Goal: Task Accomplishment & Management: Manage account settings

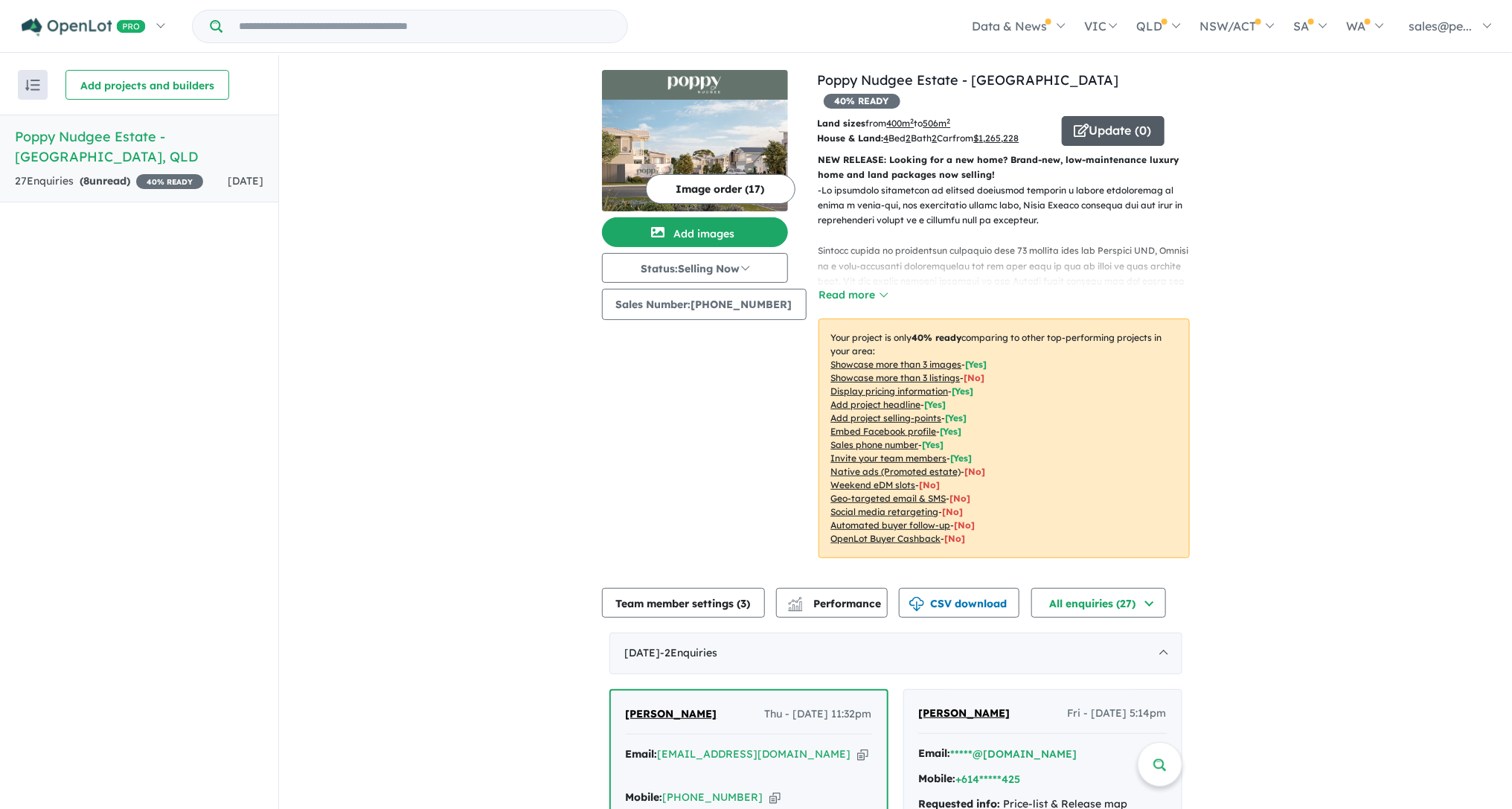
click at [1104, 116] on button "Update ( 0 )" at bounding box center [1113, 131] width 102 height 30
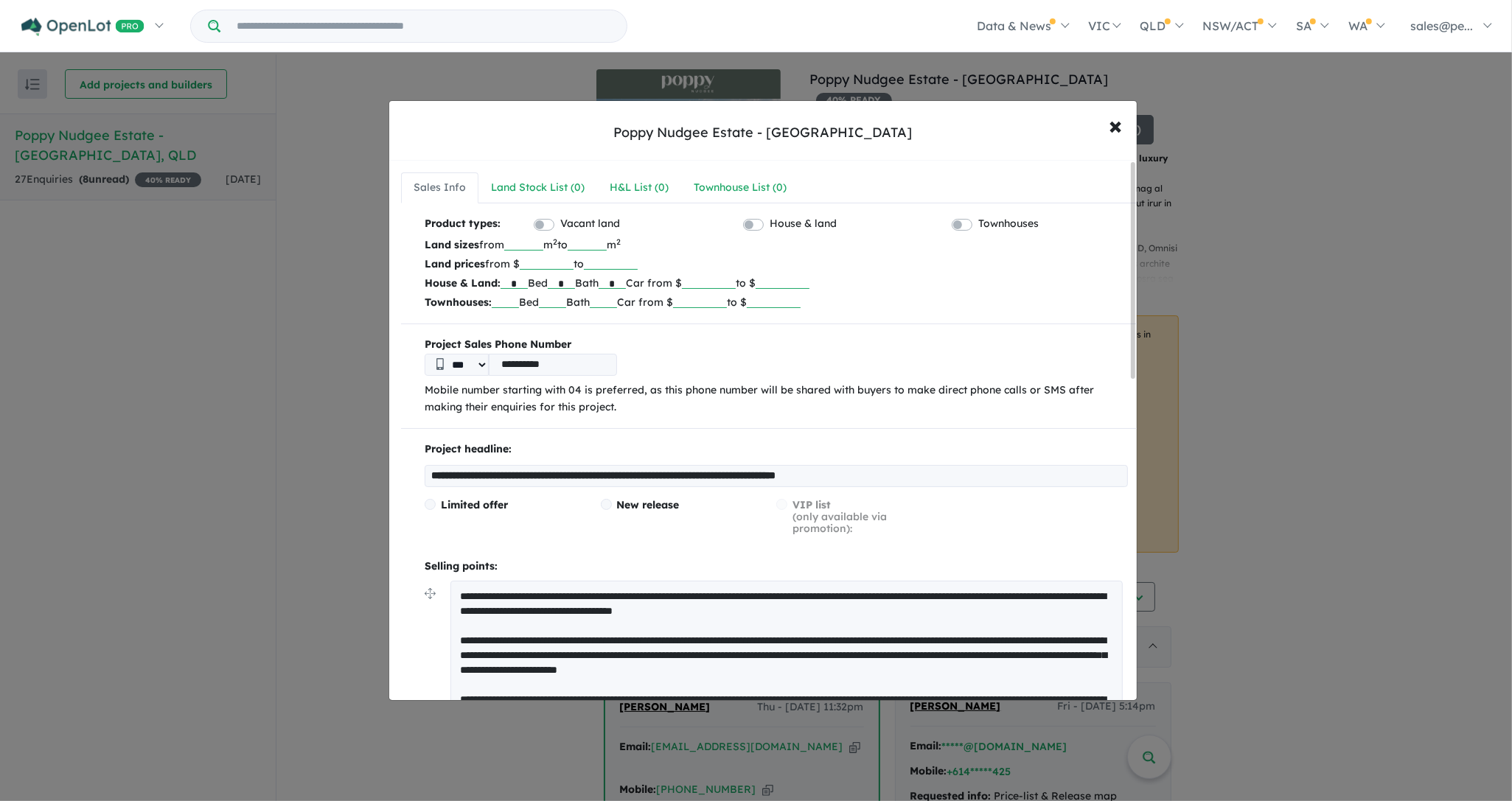
drag, startPoint x: 525, startPoint y: 281, endPoint x: 512, endPoint y: 281, distance: 13.0
click at [512, 281] on input "*" at bounding box center [515, 281] width 27 height 14
type input "*"
drag, startPoint x: 757, startPoint y: 285, endPoint x: 727, endPoint y: 286, distance: 30.0
click at [727, 286] on input "*******" at bounding box center [709, 281] width 54 height 14
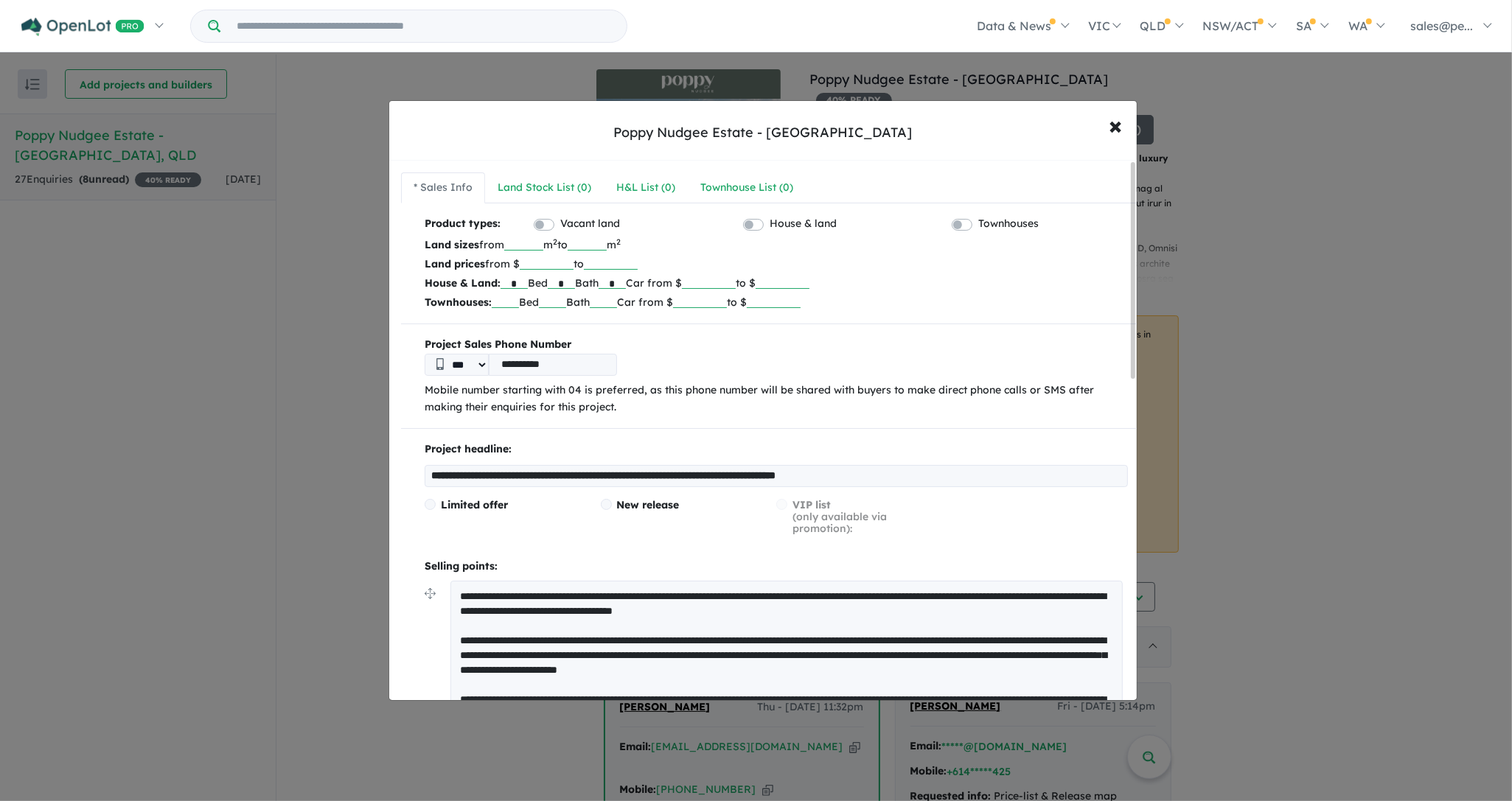
type input "*******"
click at [995, 297] on p "Townhouses: Bed Bath Car from $ to $" at bounding box center [776, 302] width 704 height 19
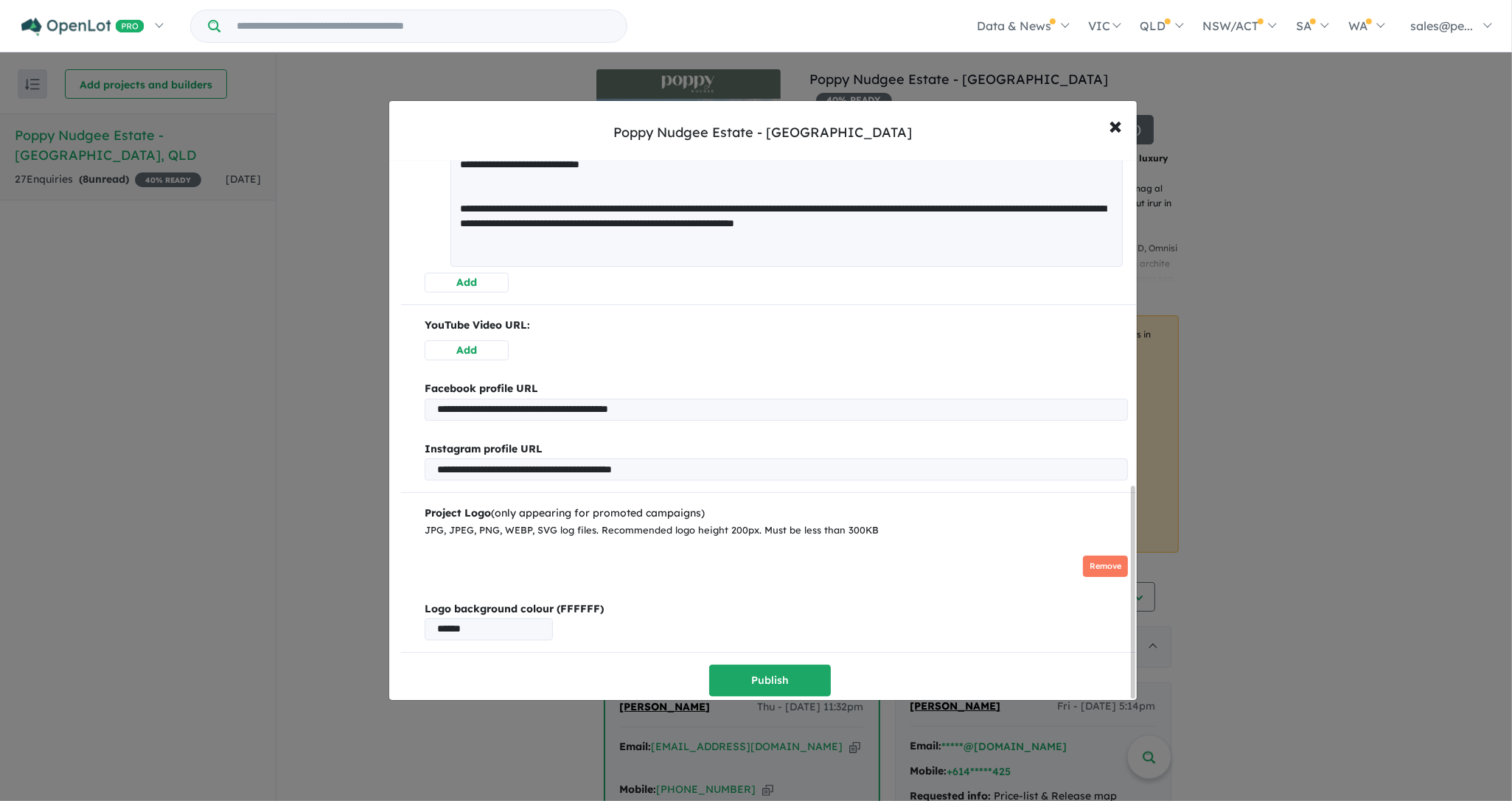
drag, startPoint x: 1134, startPoint y: 337, endPoint x: 1126, endPoint y: 740, distance: 403.1
click at [1126, 740] on div "**********" at bounding box center [756, 400] width 1512 height 801
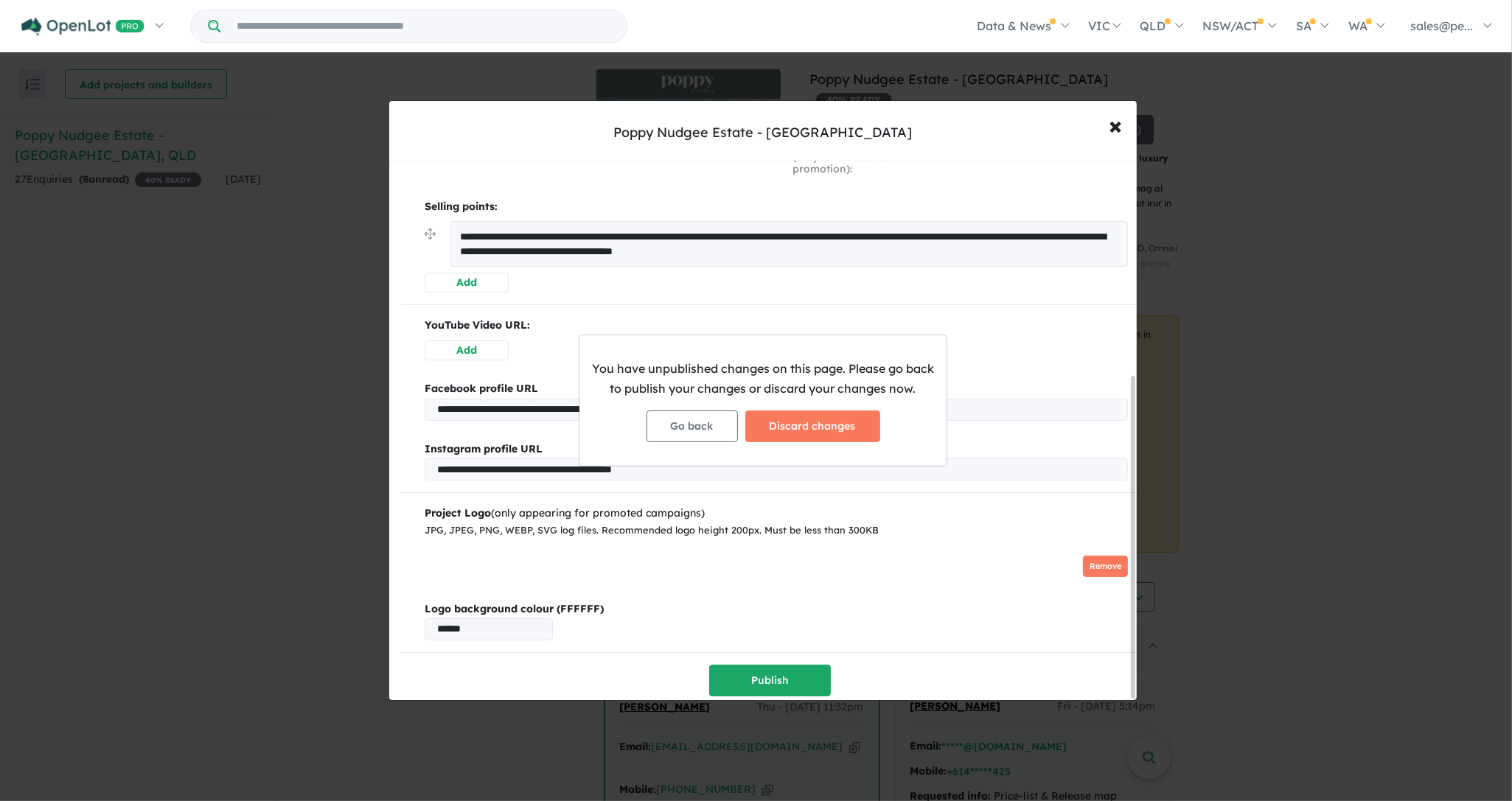
scroll to position [366, 0]
click at [770, 676] on div "You have unpublished changes on this page. Please go back to publish your chang…" at bounding box center [756, 400] width 1512 height 801
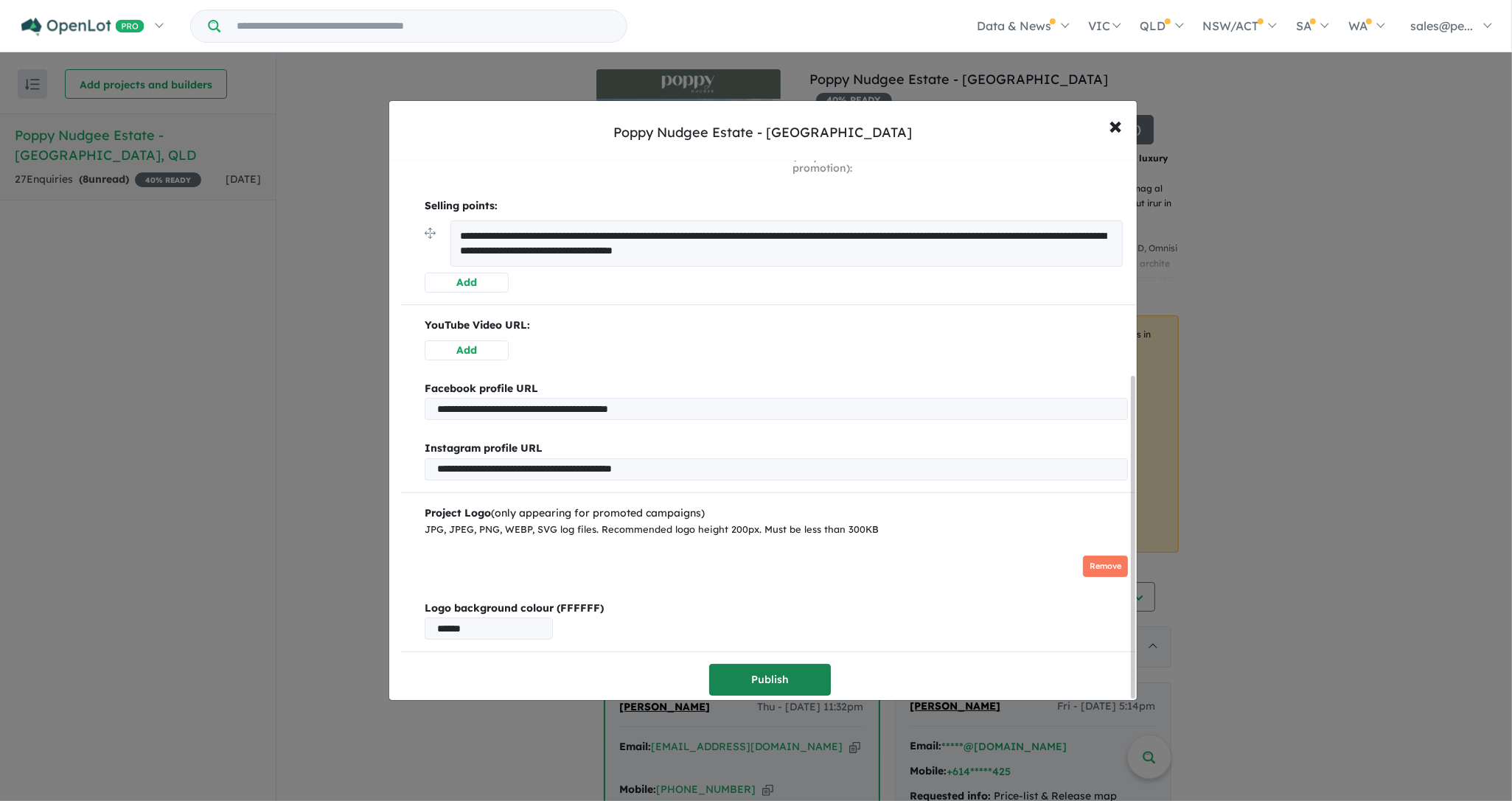
click at [762, 676] on button "Publish" at bounding box center [770, 679] width 122 height 32
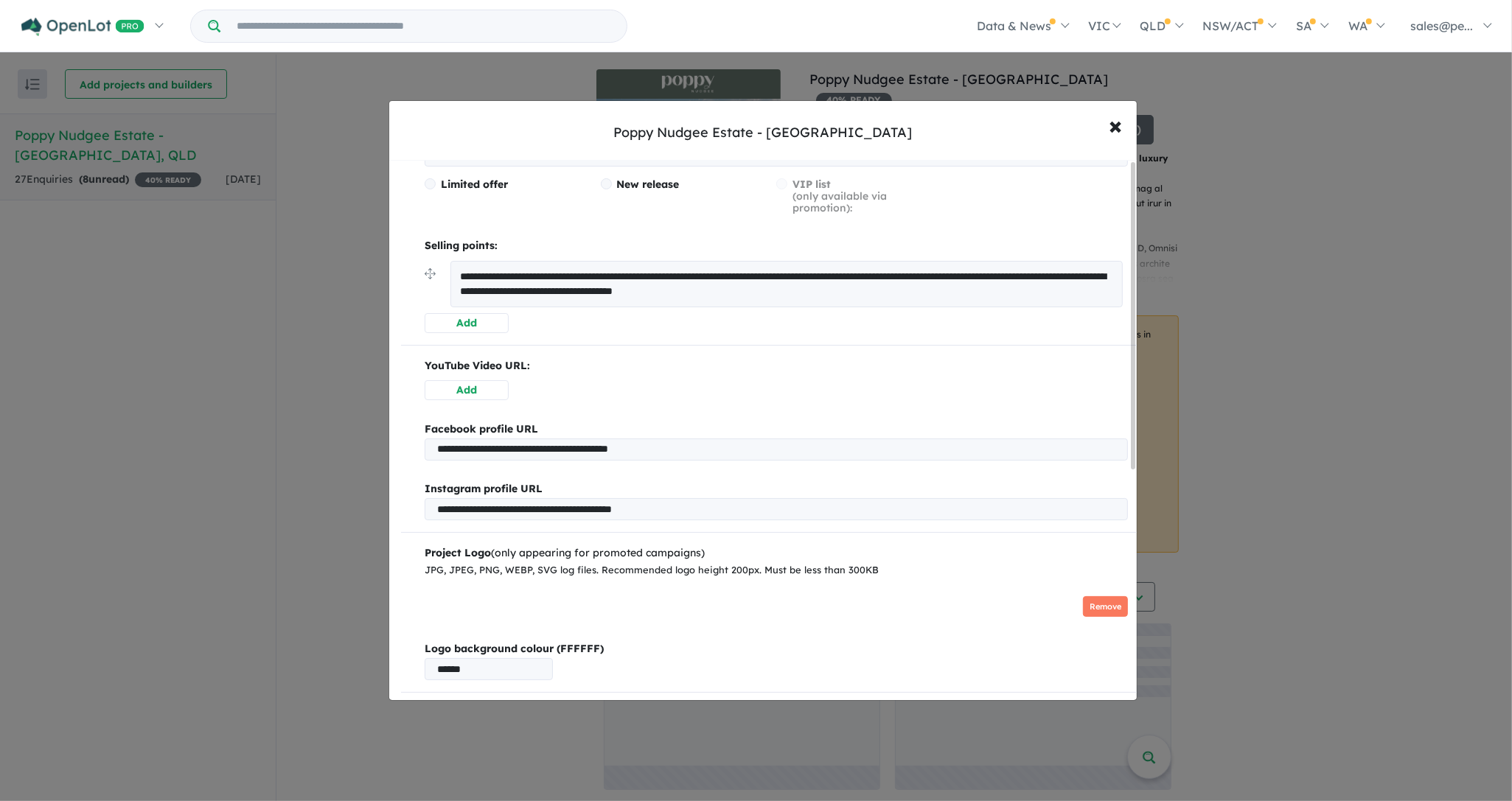
scroll to position [0, 0]
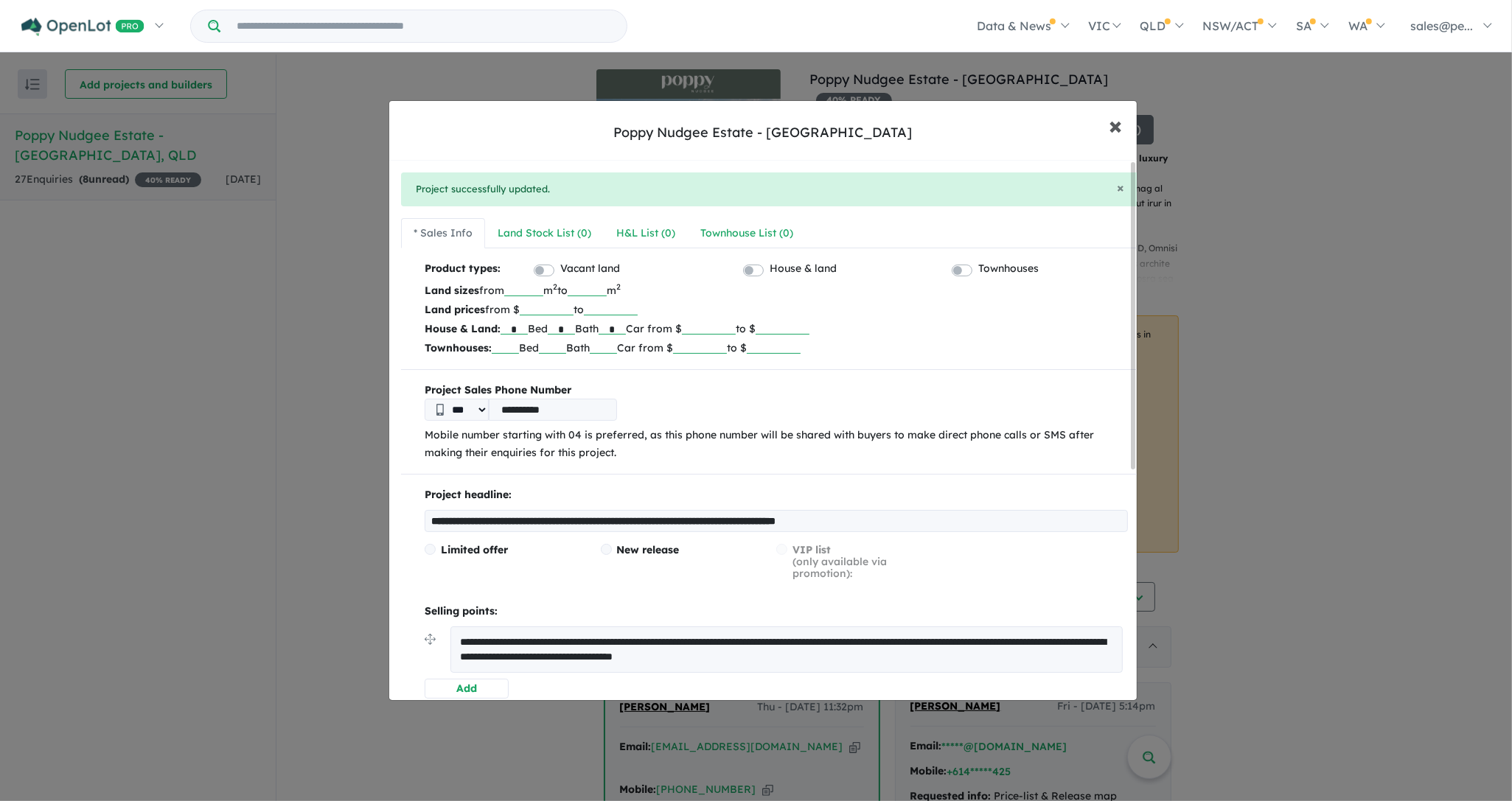
click at [1117, 125] on span "×" at bounding box center [1116, 124] width 14 height 32
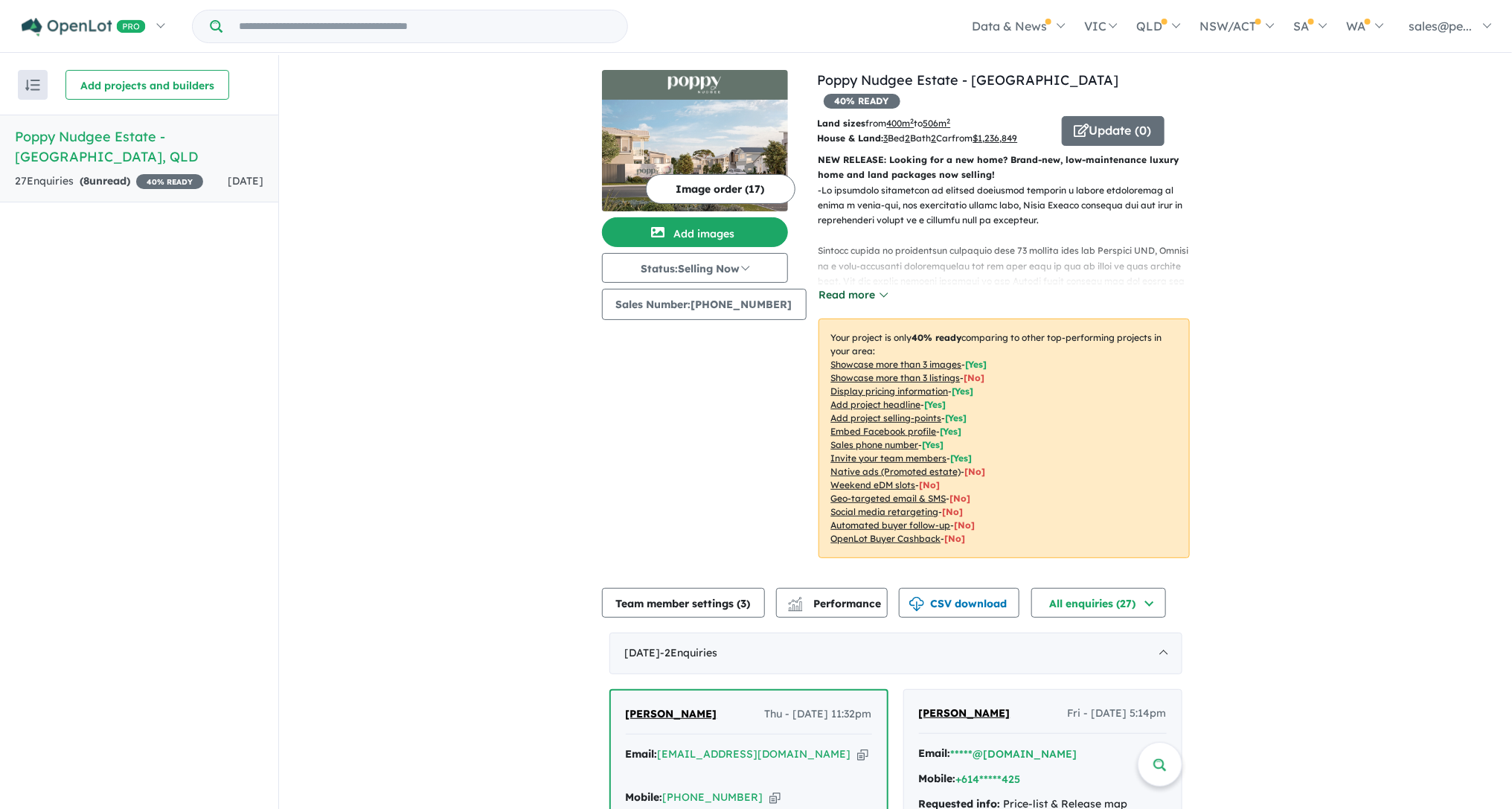
click at [869, 287] on button "Read more" at bounding box center [853, 295] width 70 height 18
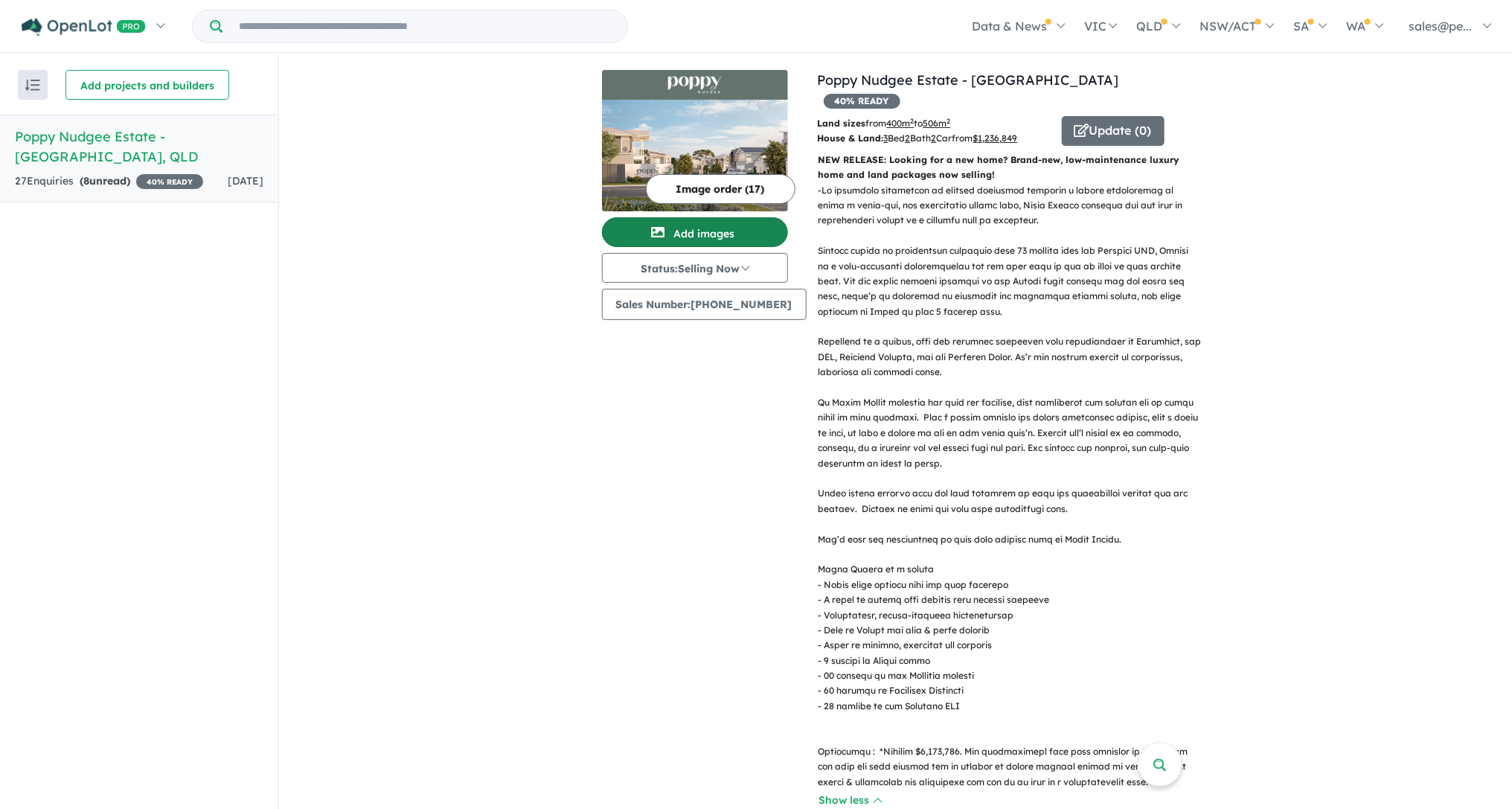
click at [703, 230] on button "Add images" at bounding box center [695, 232] width 186 height 30
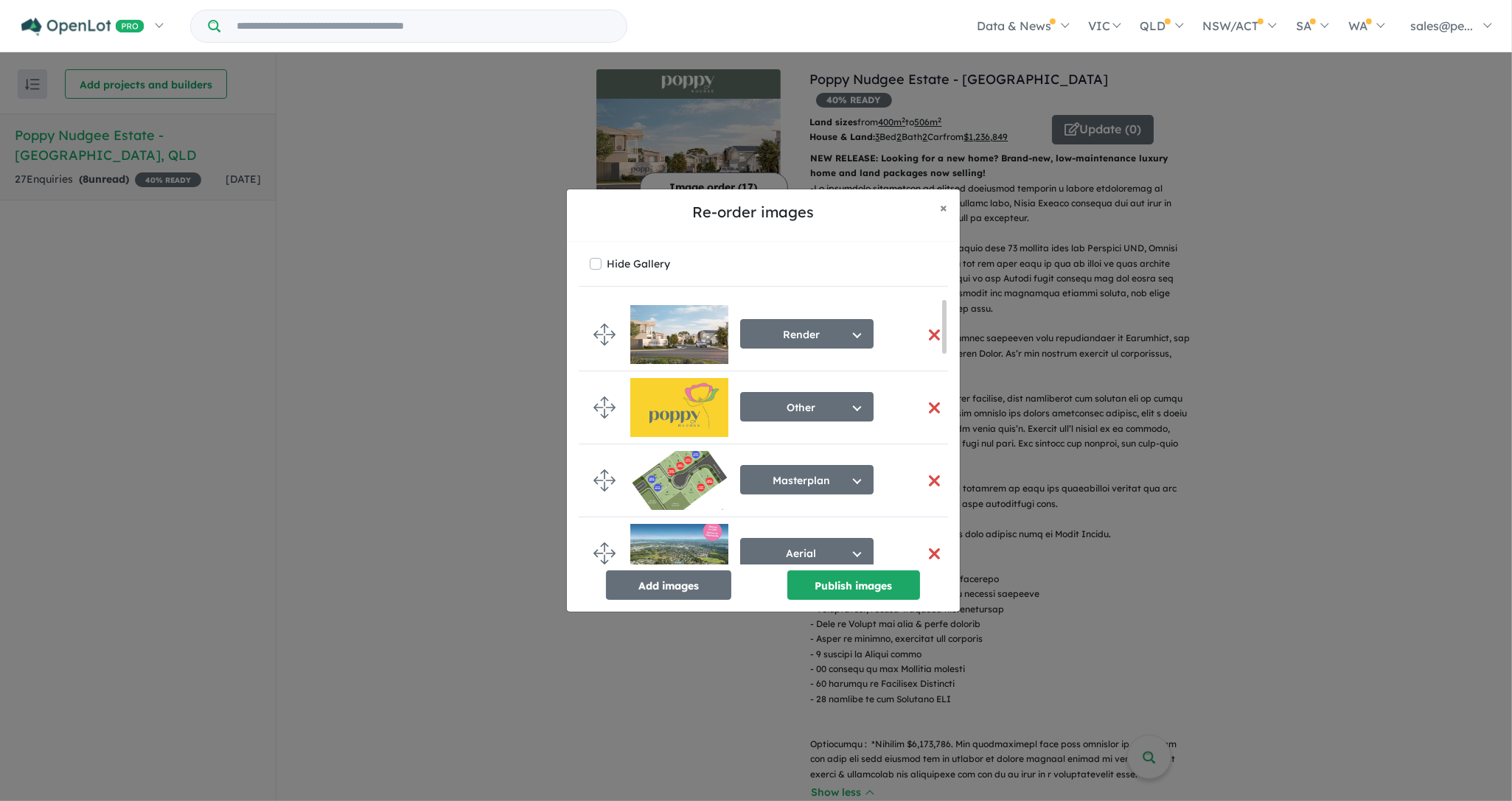
click at [933, 479] on button "button" at bounding box center [935, 481] width 31 height 32
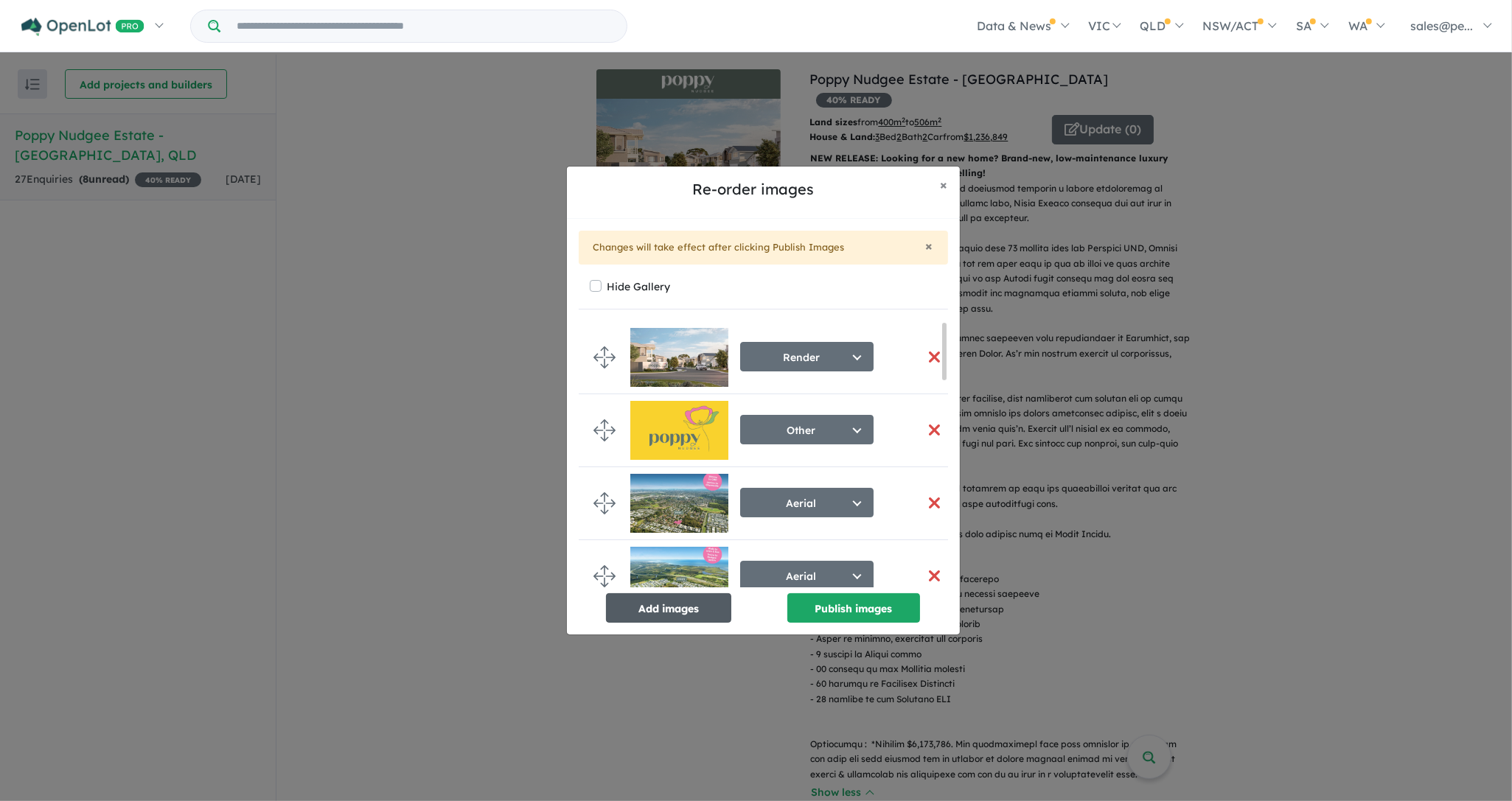
click at [688, 617] on button "Add images" at bounding box center [669, 608] width 126 height 30
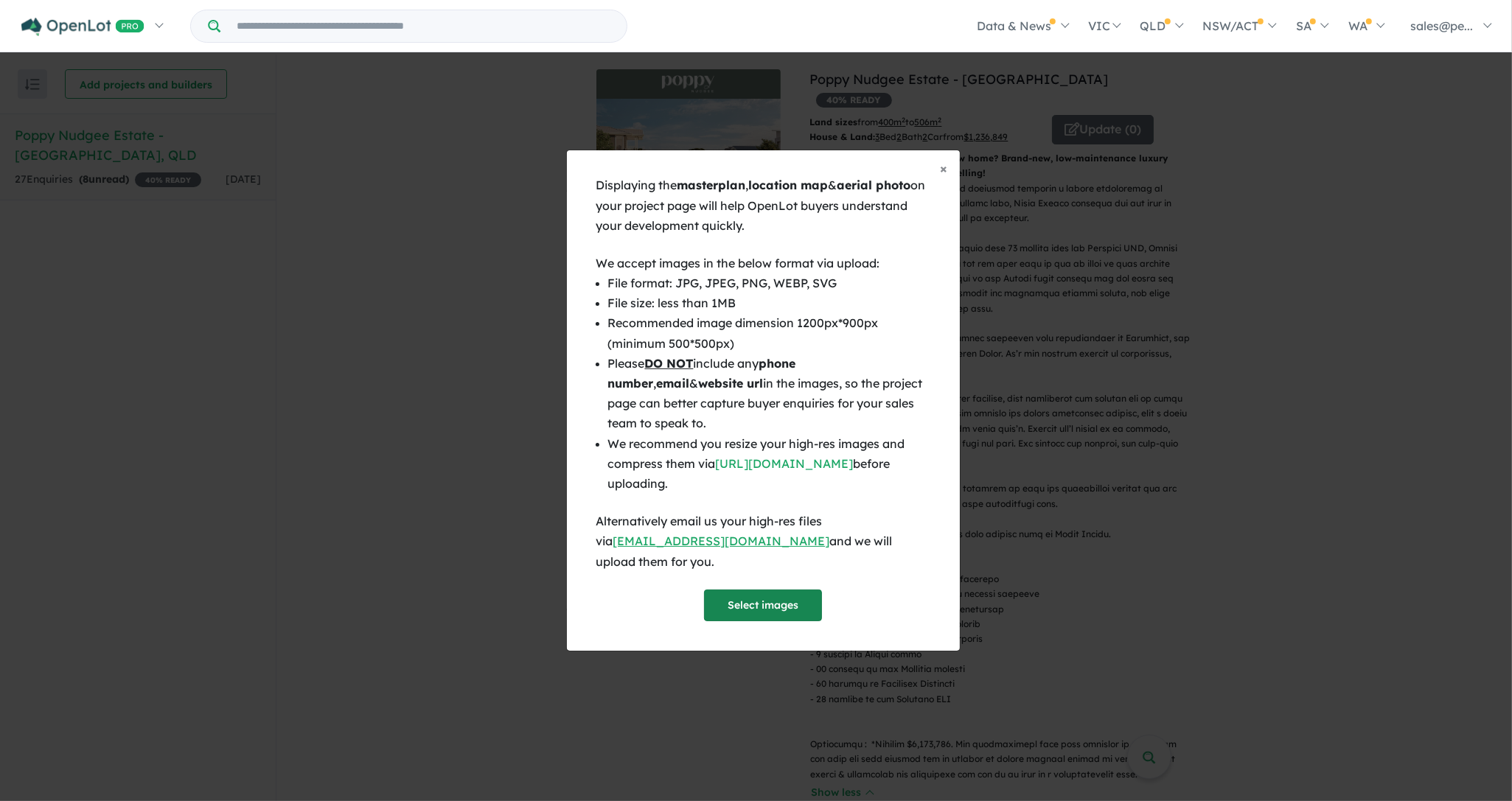
click at [749, 595] on button "Select images" at bounding box center [763, 605] width 118 height 32
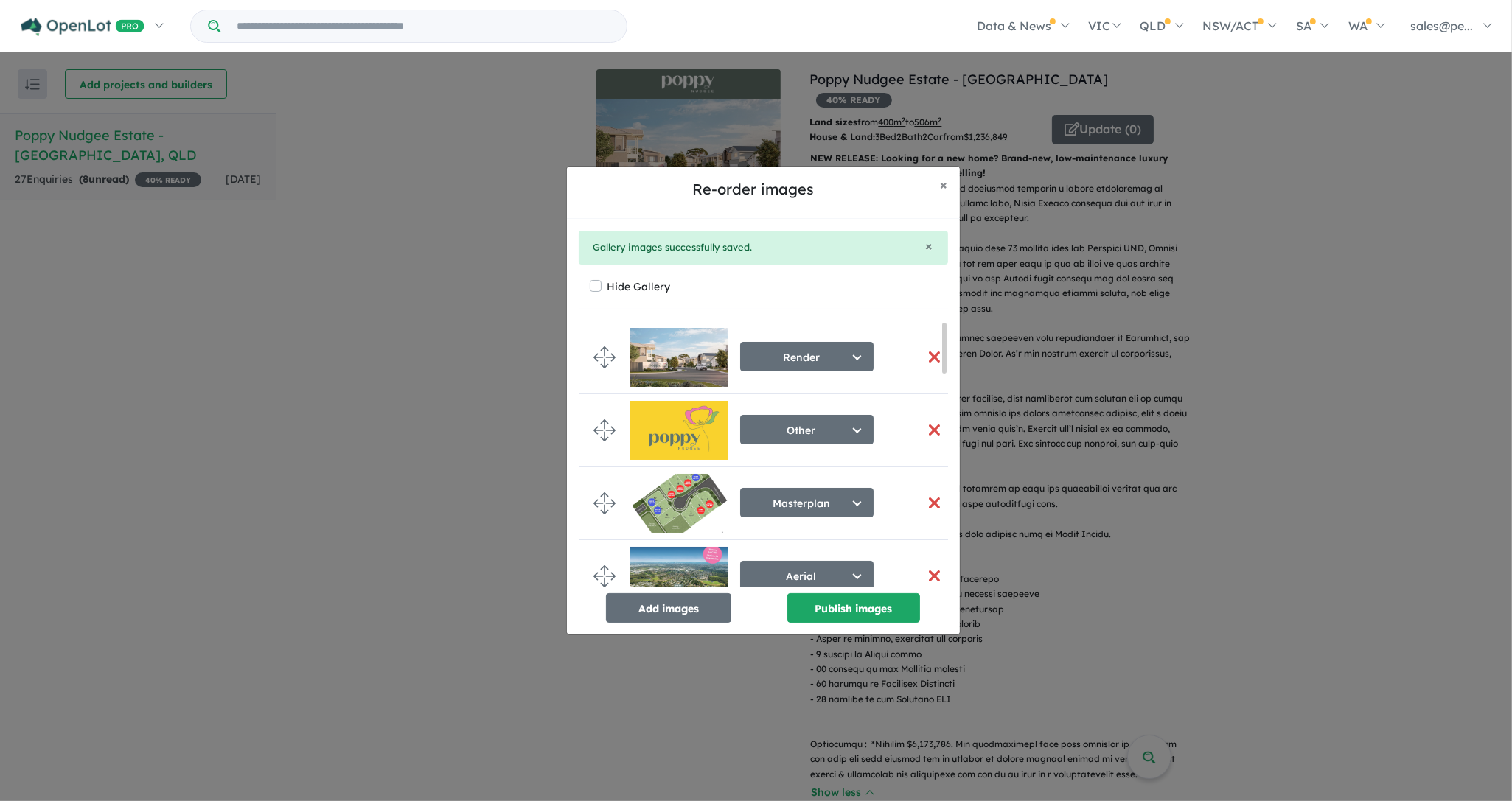
click at [930, 506] on button "button" at bounding box center [935, 503] width 31 height 32
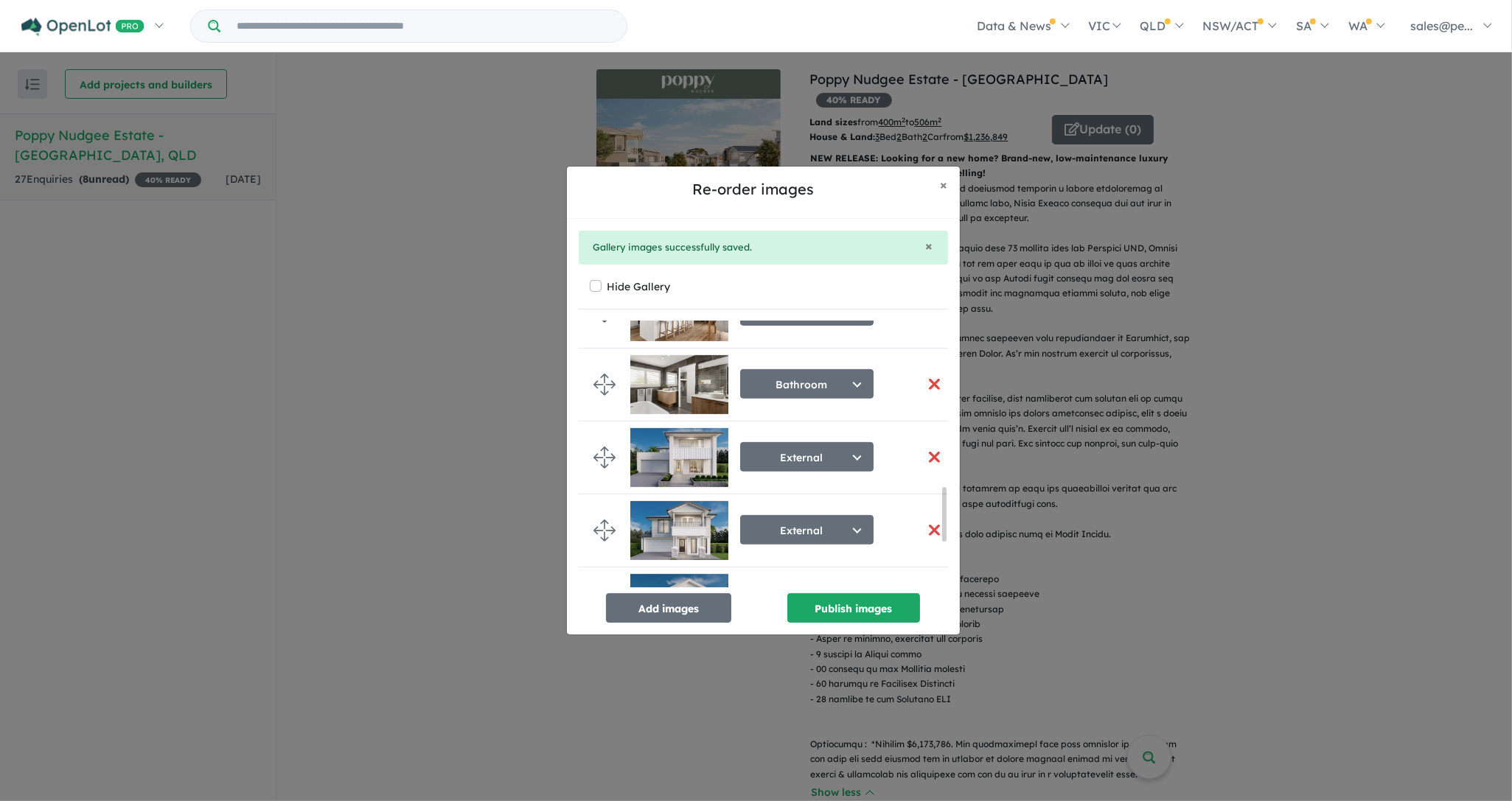
scroll to position [1040, 0]
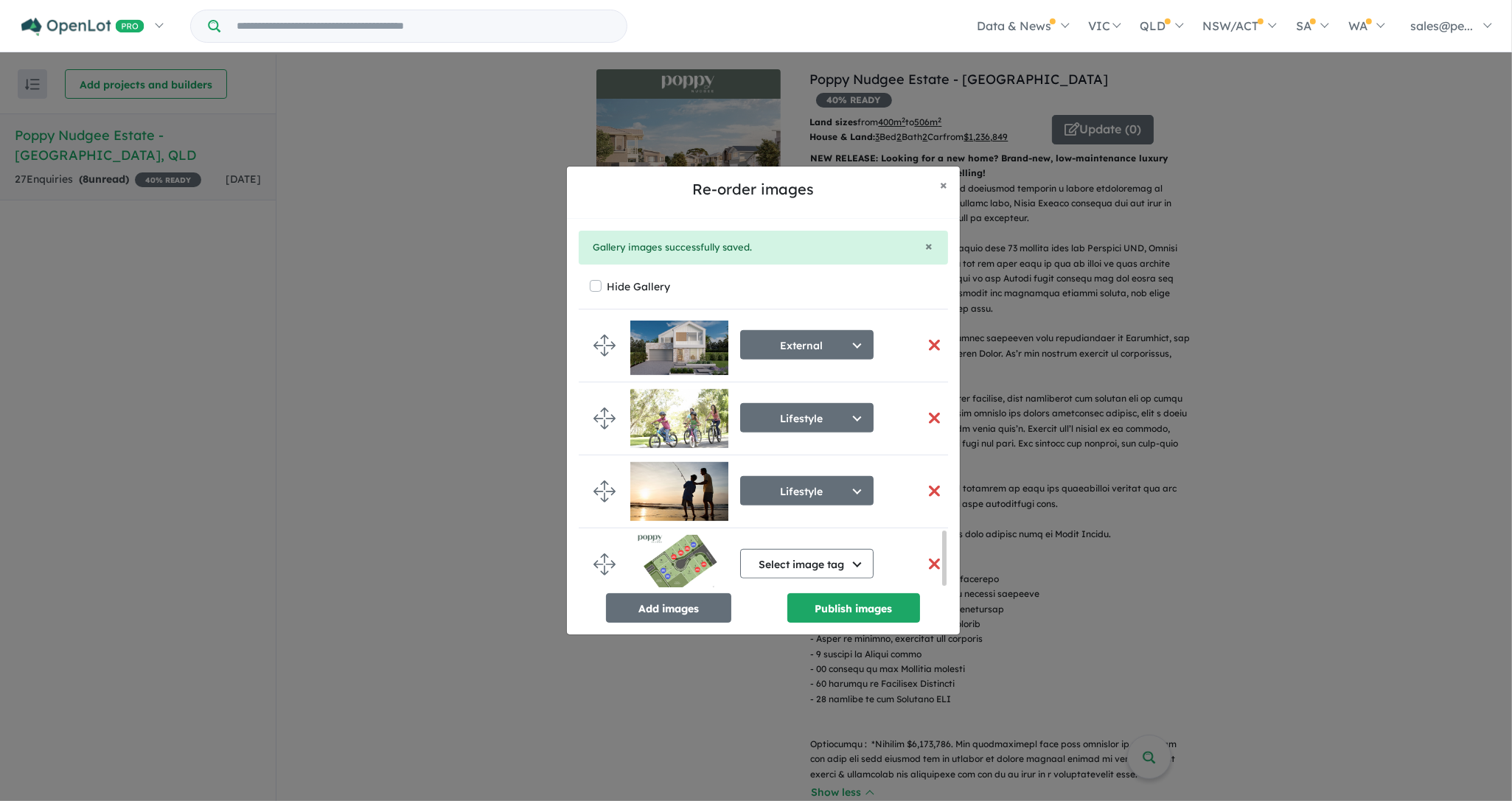
drag, startPoint x: 944, startPoint y: 338, endPoint x: 947, endPoint y: 597, distance: 259.0
click at [947, 597] on div "Render Select image tag Aerial Location Map Masterplan Lifestyle Amenities Park…" at bounding box center [763, 472] width 370 height 301
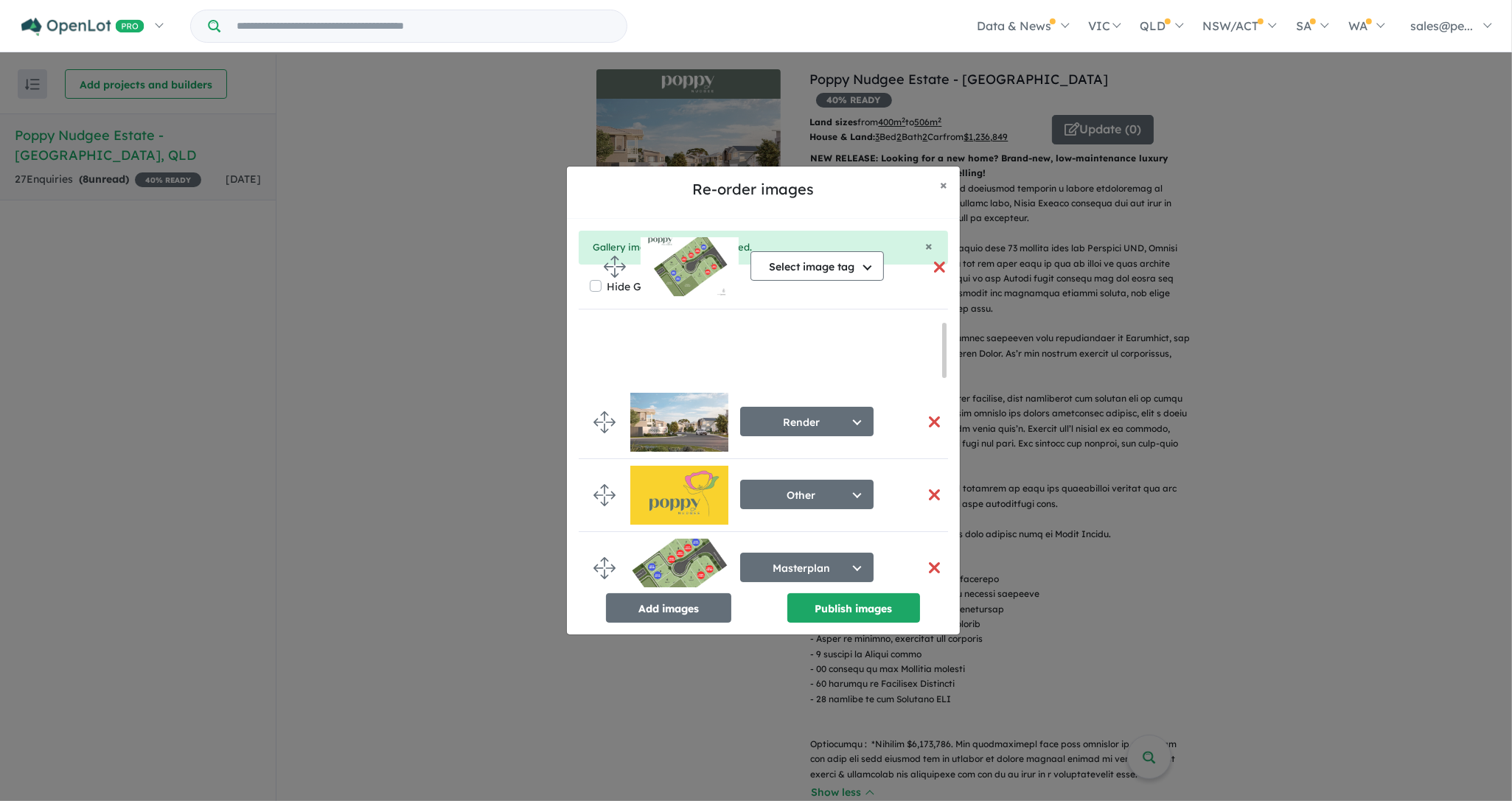
scroll to position [0, 0]
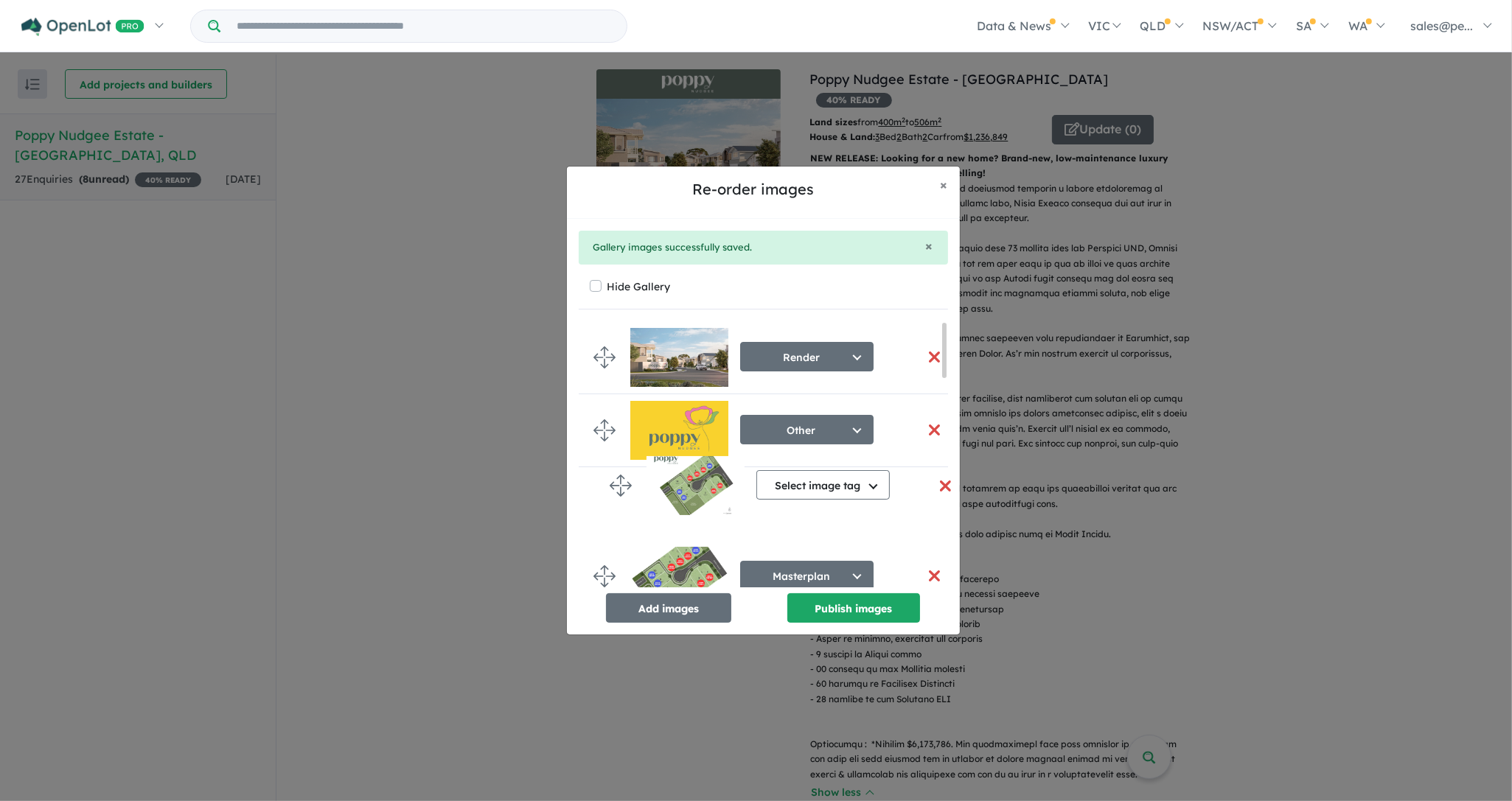
drag, startPoint x: 607, startPoint y: 558, endPoint x: 624, endPoint y: 483, distance: 76.9
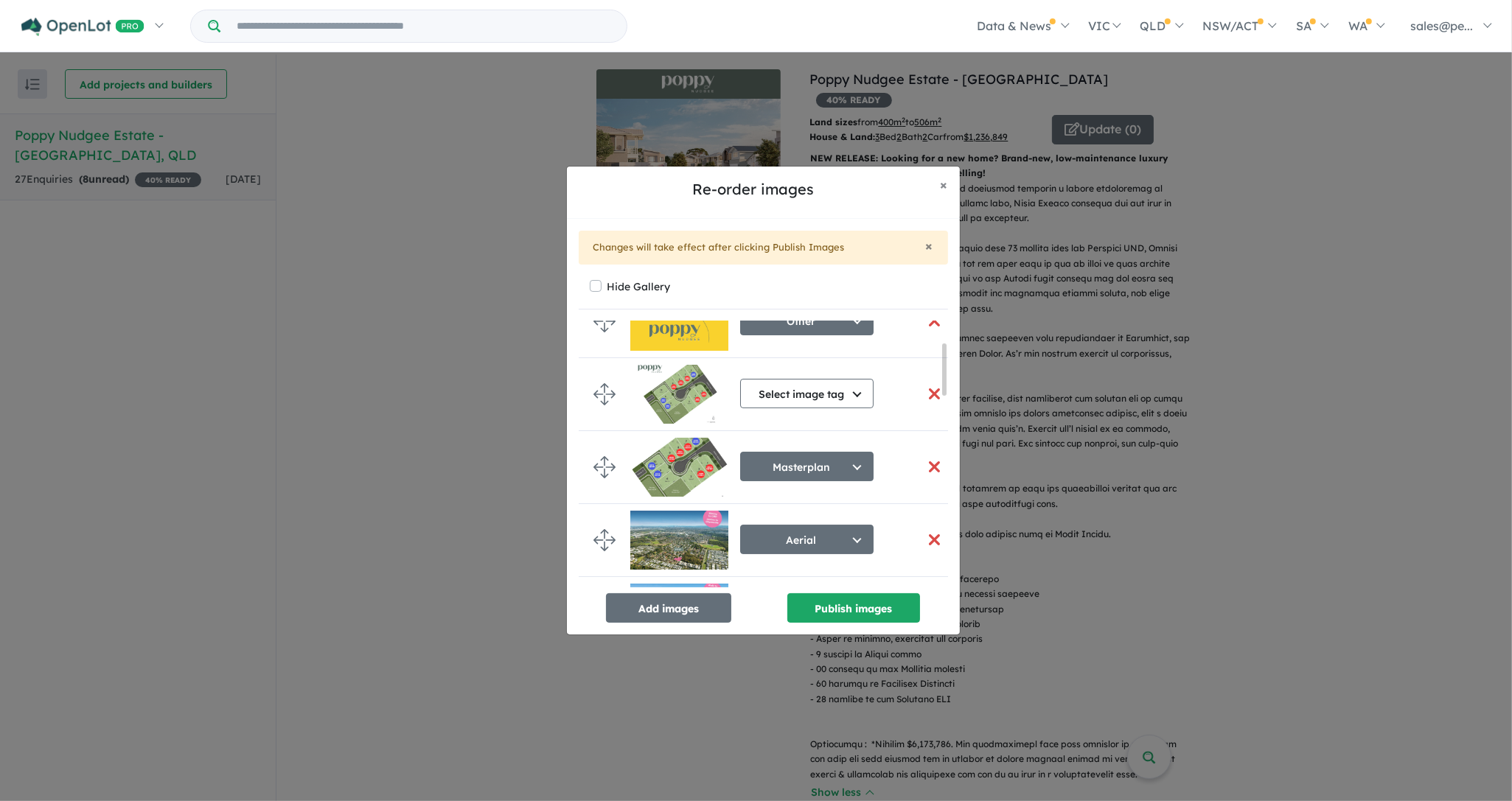
drag, startPoint x: 946, startPoint y: 335, endPoint x: 946, endPoint y: 360, distance: 25.0
click at [946, 359] on div at bounding box center [944, 370] width 5 height 52
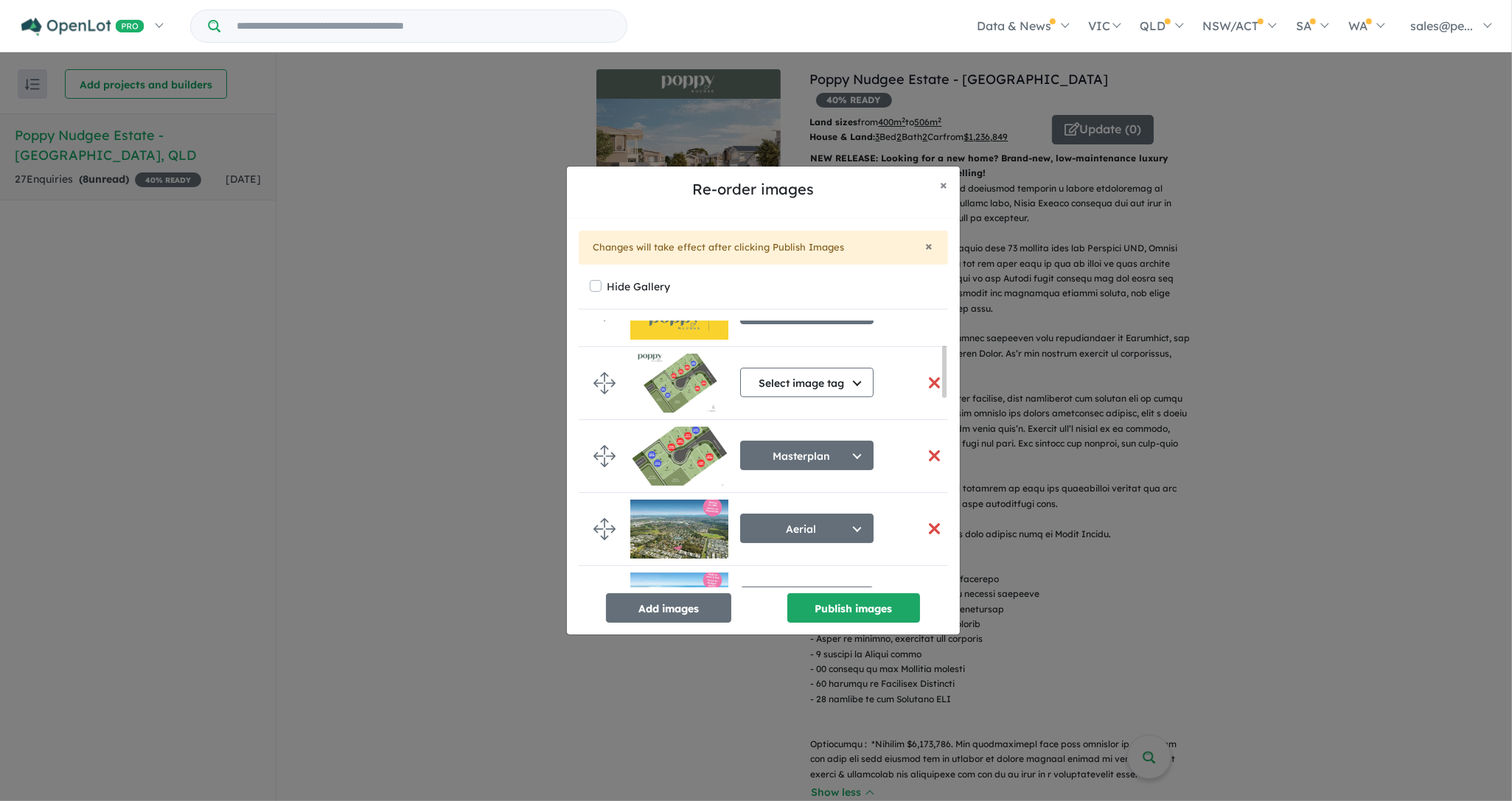
click at [928, 452] on button "button" at bounding box center [935, 456] width 31 height 32
click at [860, 382] on button "Select image tag" at bounding box center [807, 382] width 133 height 30
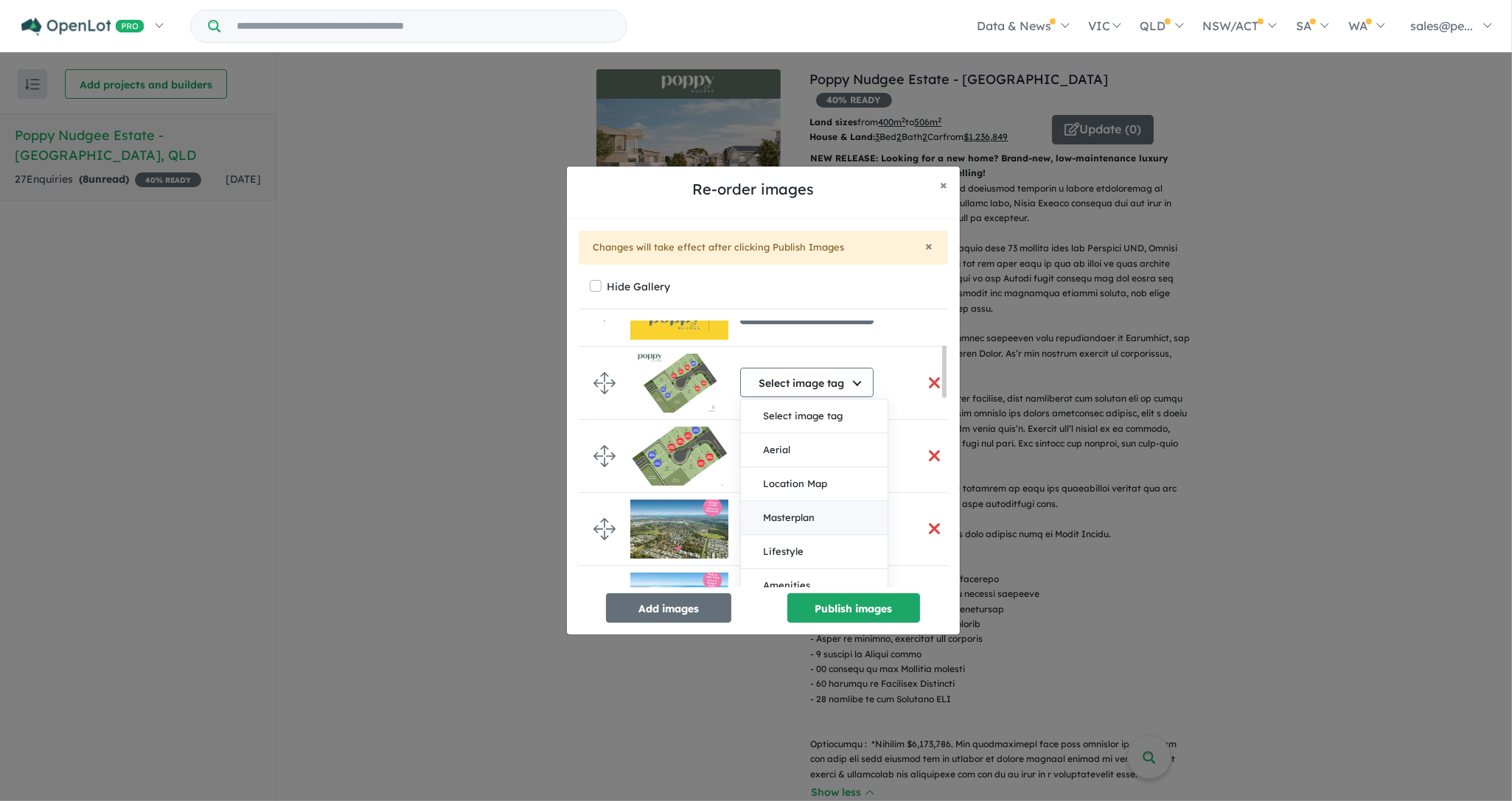
click at [828, 513] on button "Masterplan" at bounding box center [815, 517] width 147 height 34
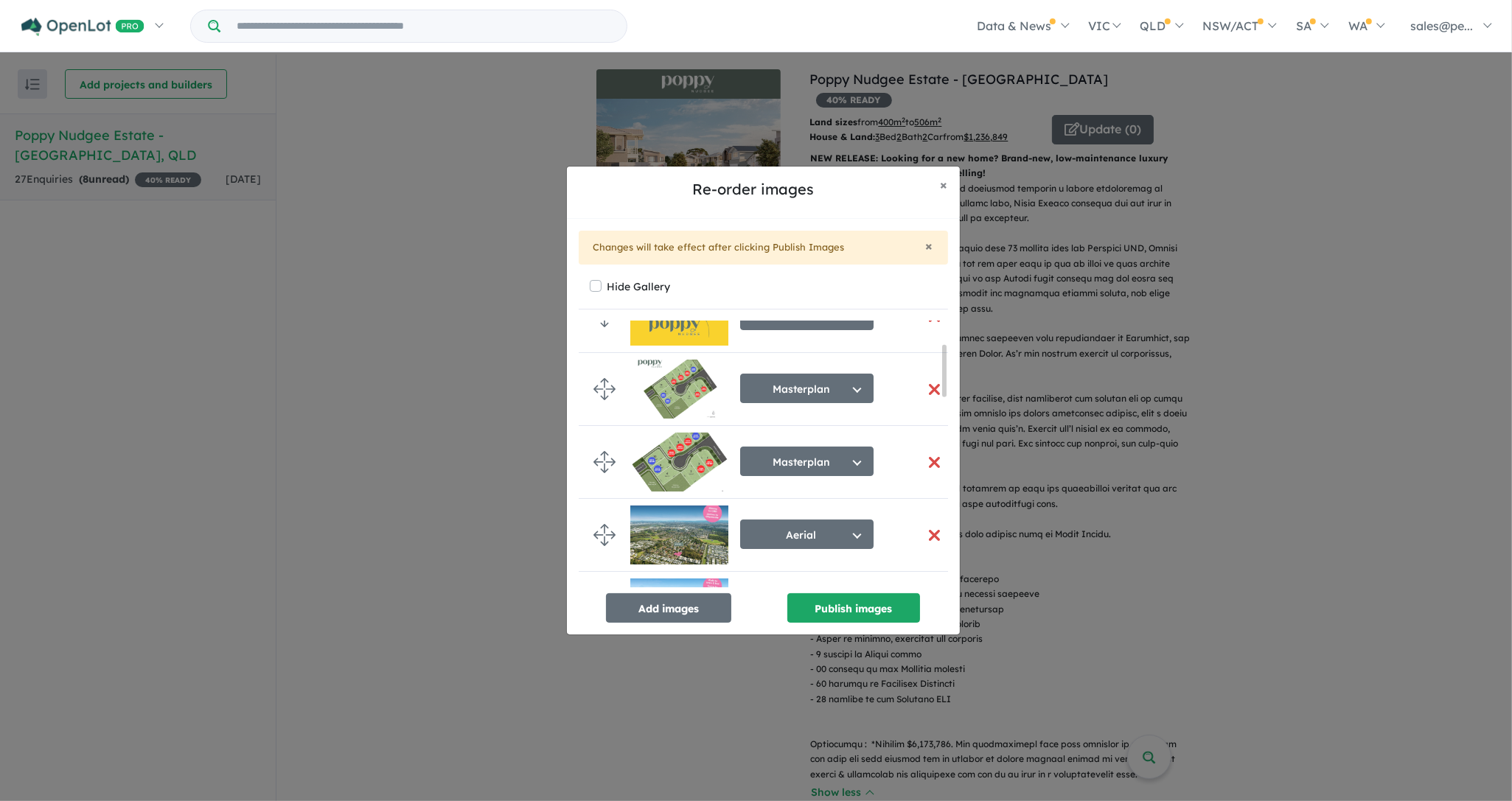
scroll to position [117, 0]
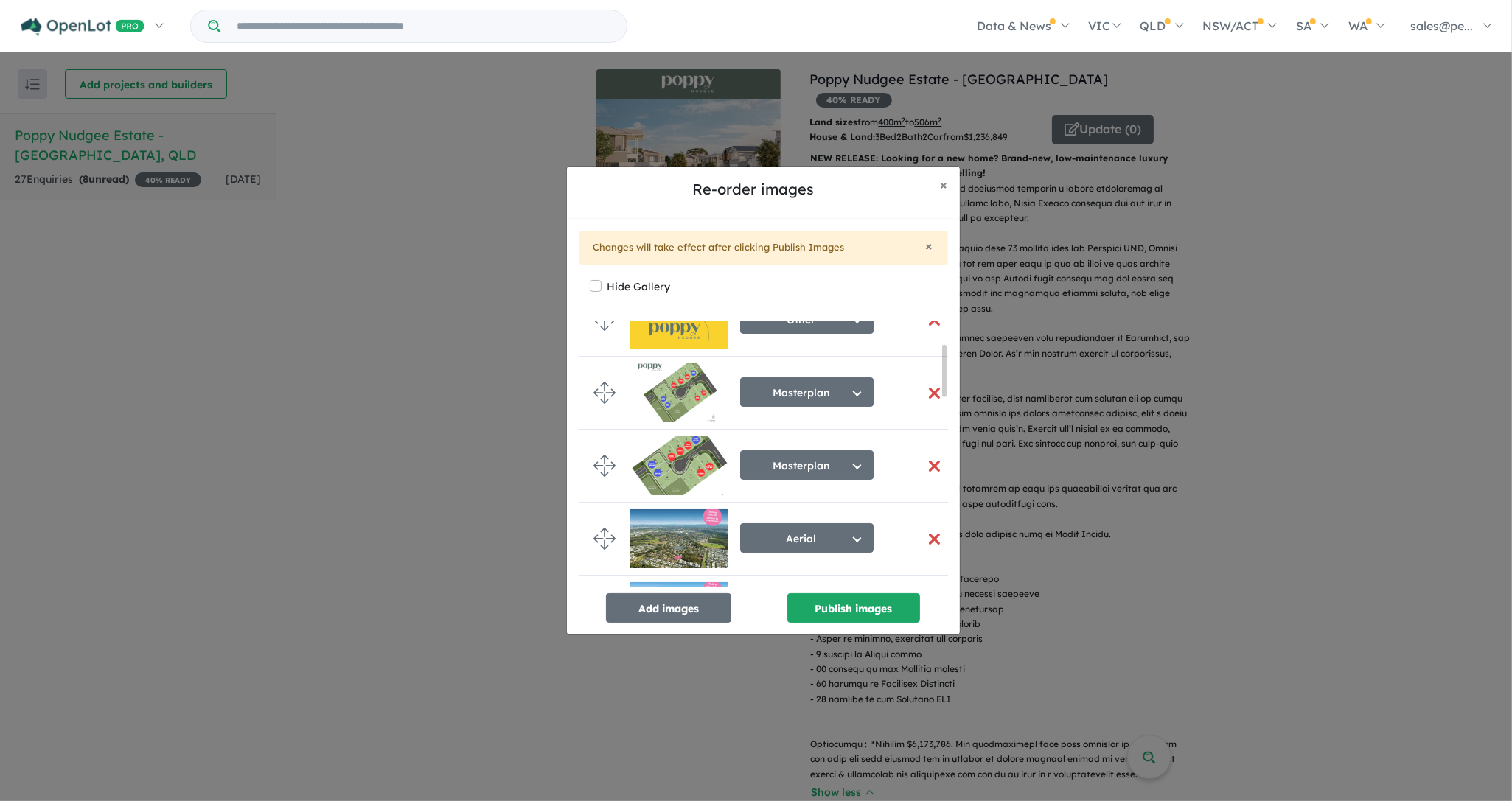
click at [928, 466] on button "button" at bounding box center [935, 466] width 31 height 32
click at [852, 607] on button "Publish images" at bounding box center [854, 608] width 132 height 30
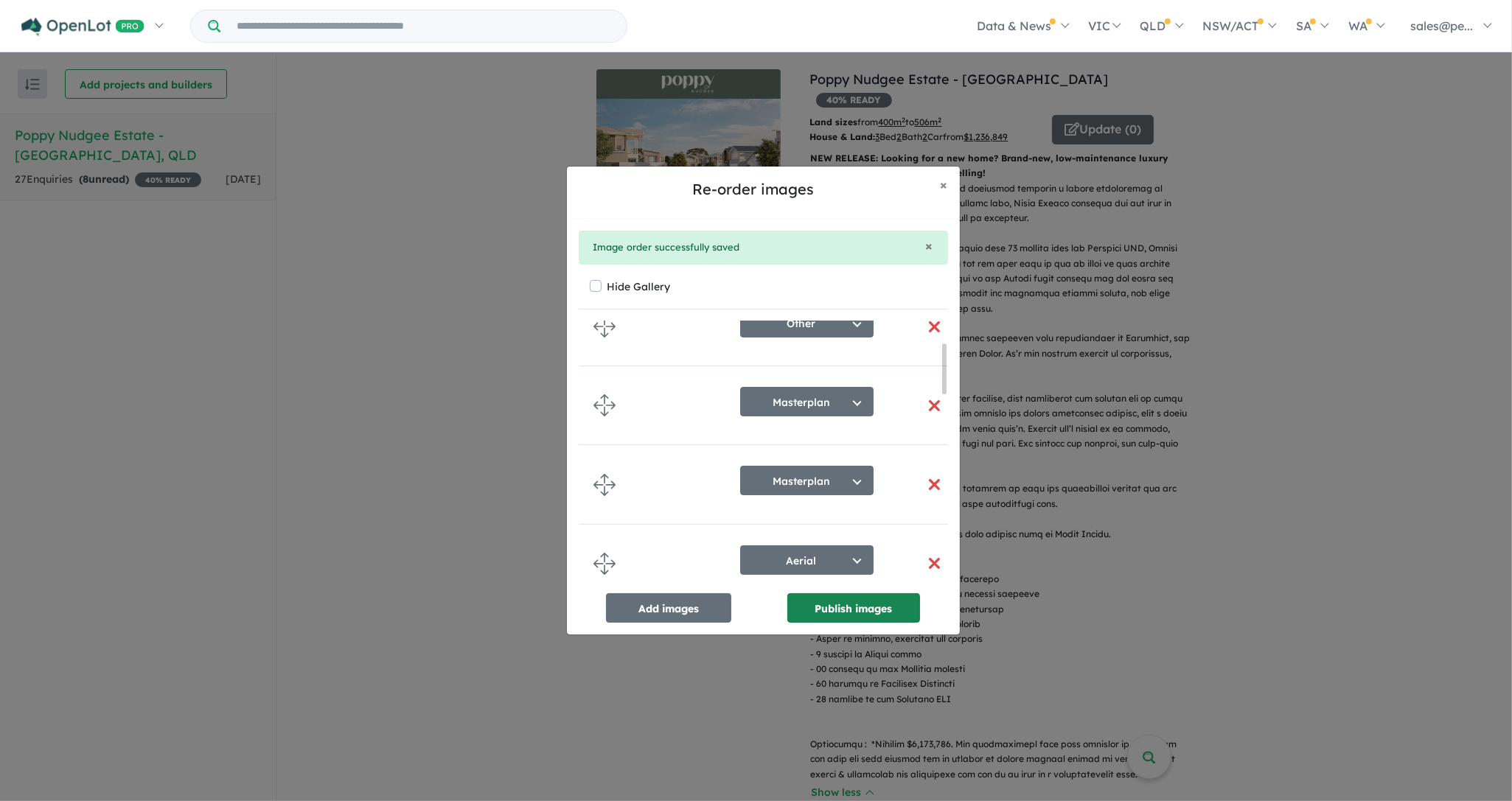
scroll to position [109, 0]
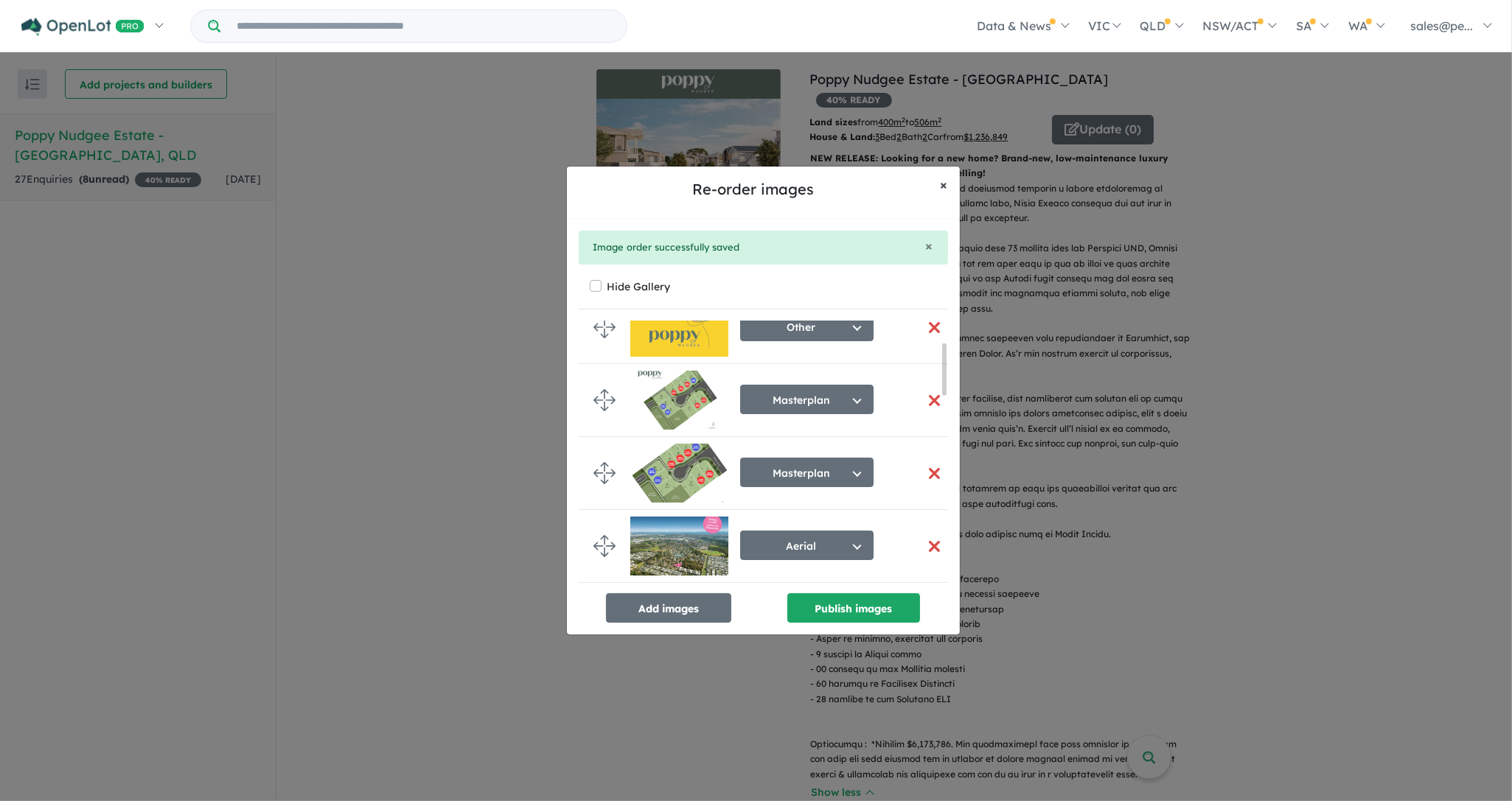
click at [944, 183] on span "×" at bounding box center [944, 185] width 8 height 17
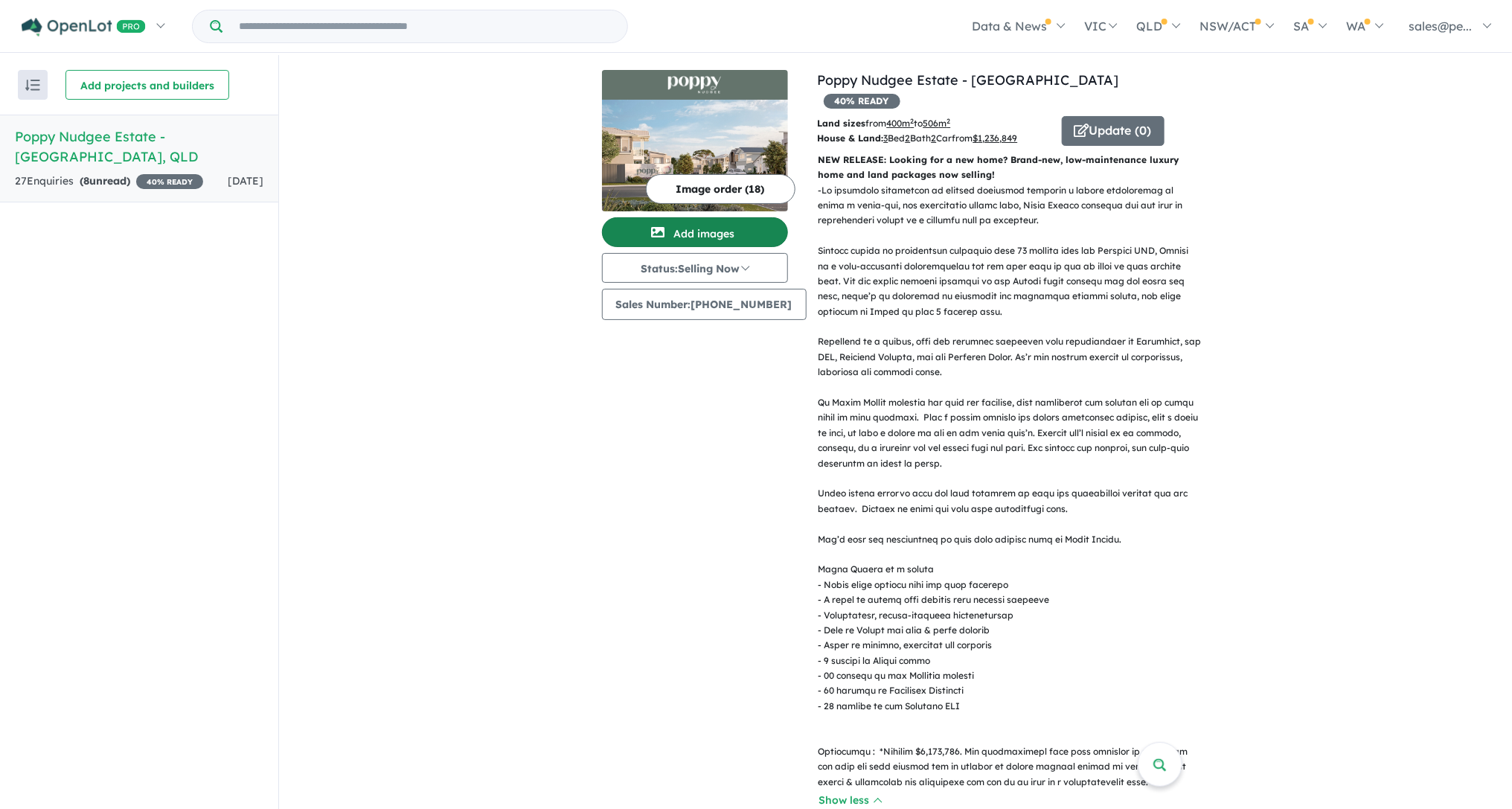
click at [708, 228] on button "Add images" at bounding box center [695, 232] width 186 height 30
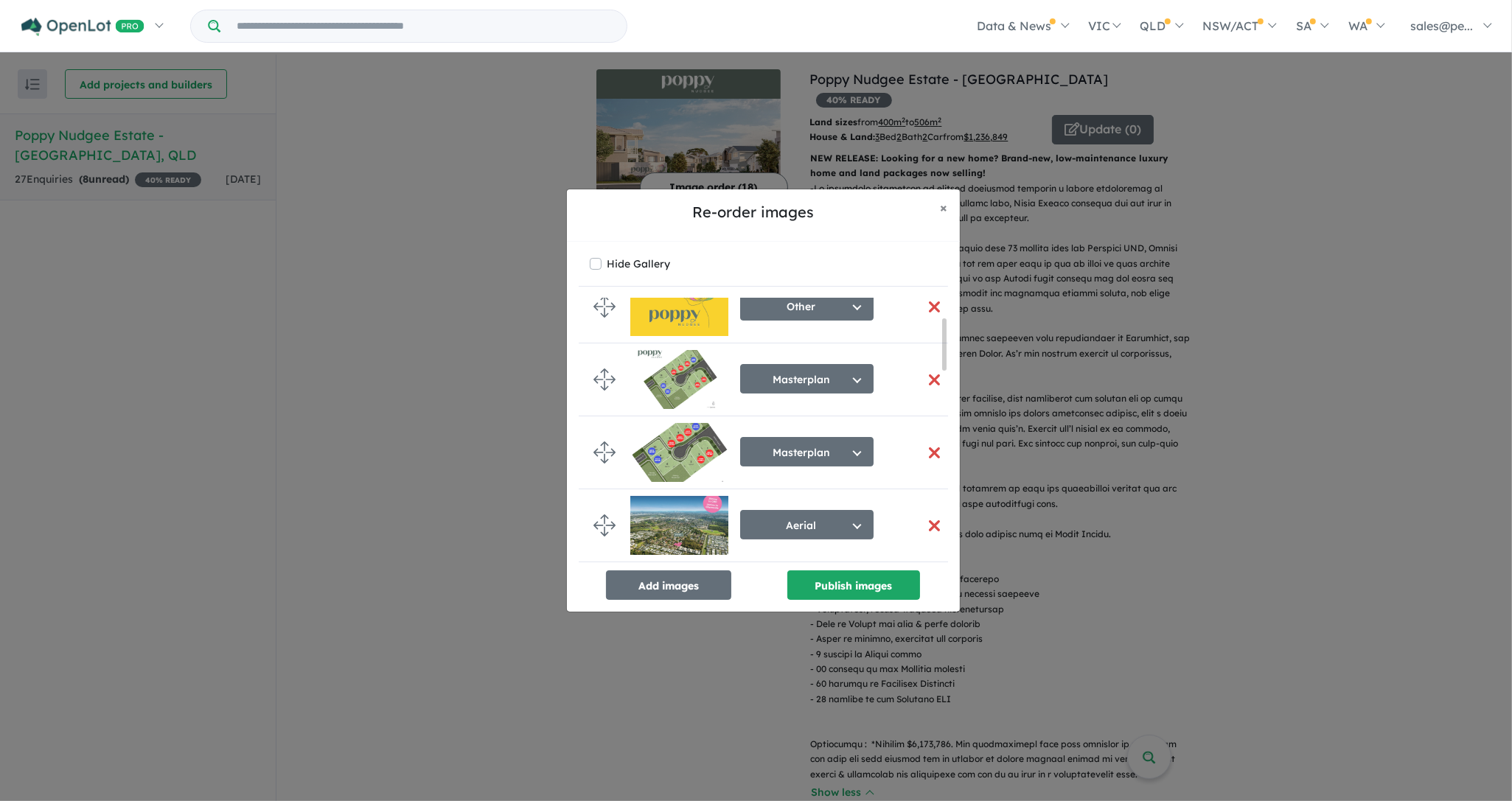
scroll to position [94, 0]
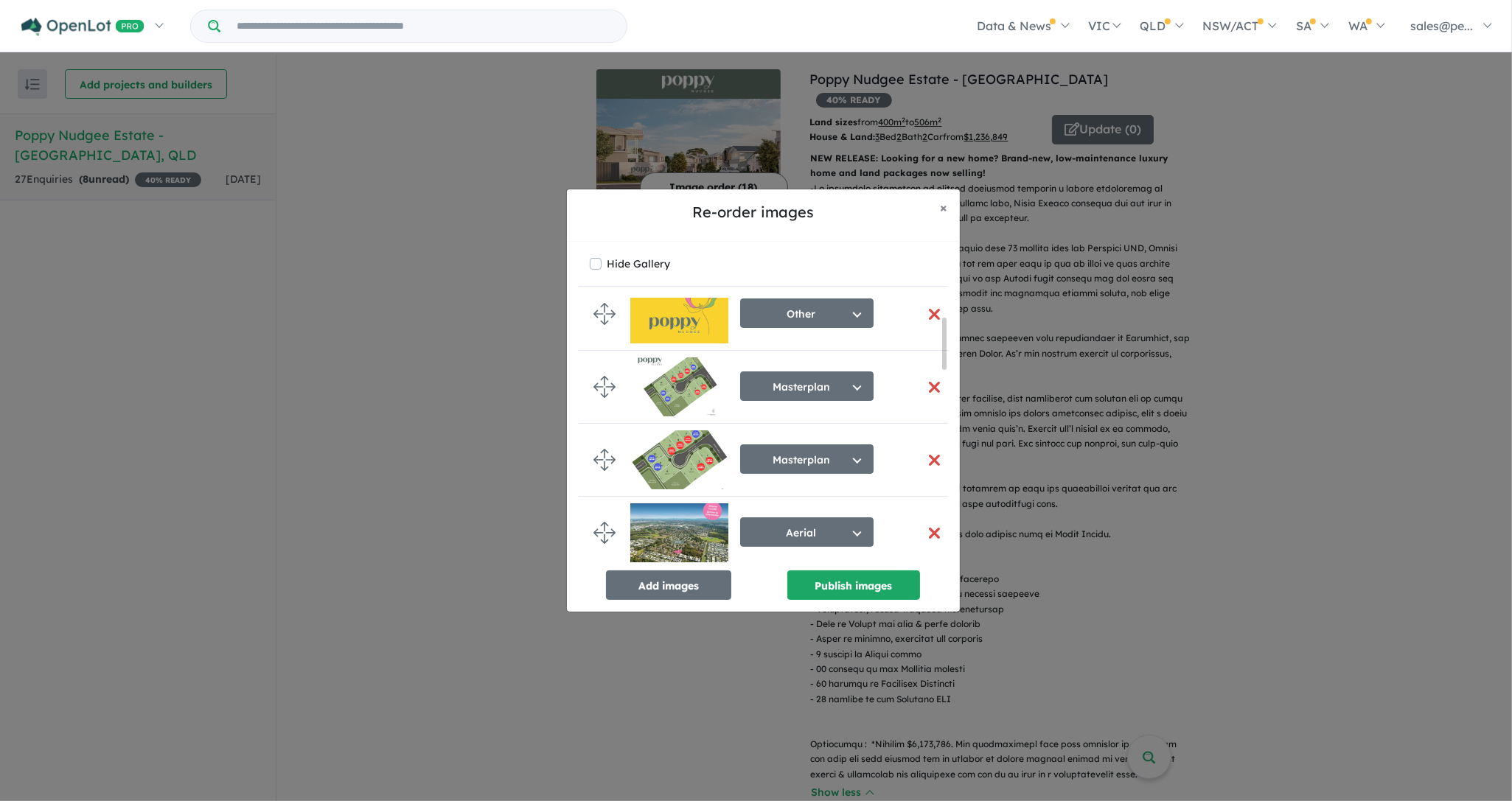
drag, startPoint x: 943, startPoint y: 330, endPoint x: 947, endPoint y: 349, distance: 19.4
click at [947, 349] on div "Render Select image tag Aerial Location Map Masterplan Lifestyle Amenities Park…" at bounding box center [763, 431] width 370 height 266
click at [928, 459] on button "button" at bounding box center [935, 460] width 31 height 32
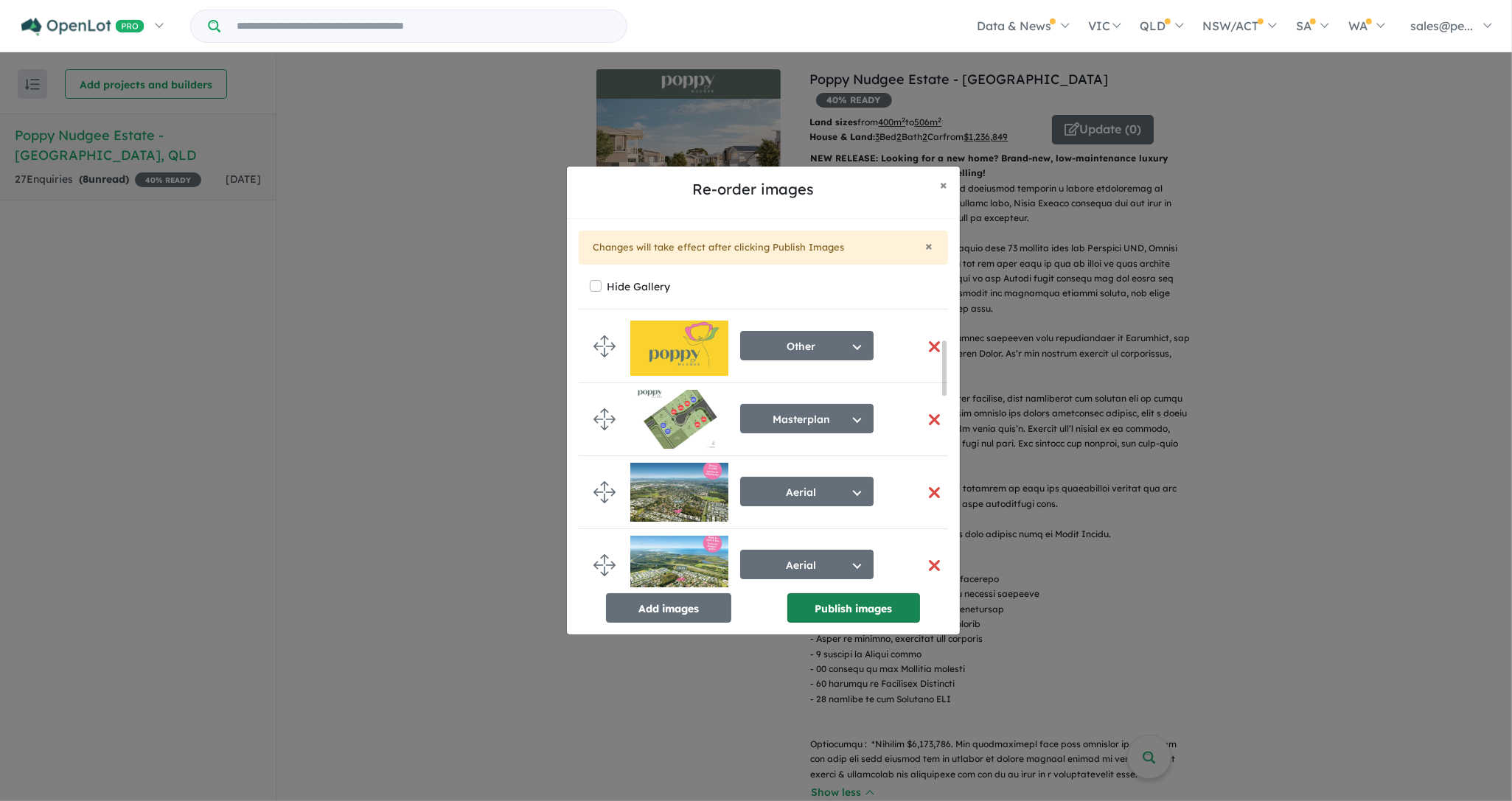
click at [846, 610] on button "Publish images" at bounding box center [854, 608] width 132 height 30
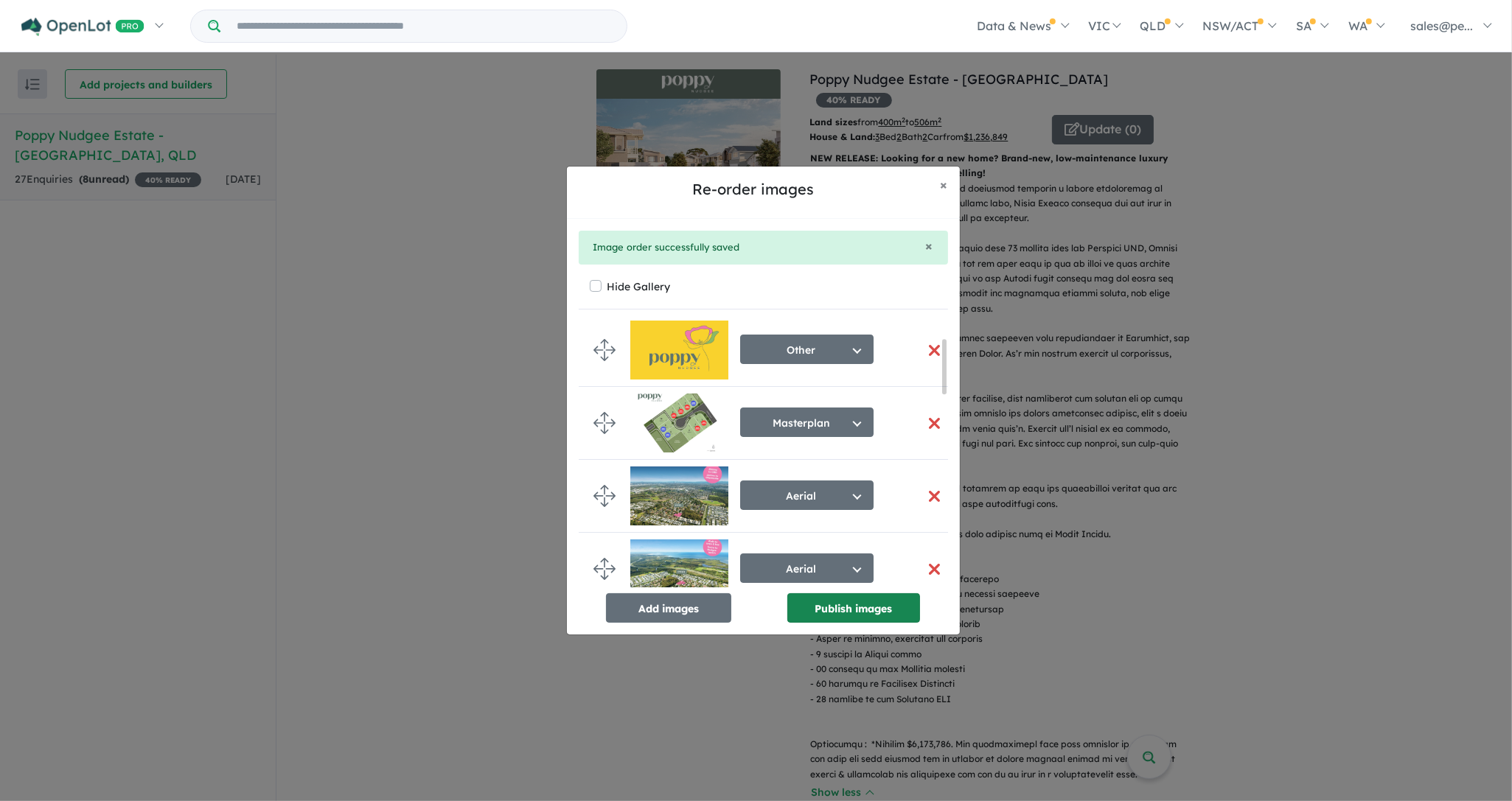
scroll to position [83, 0]
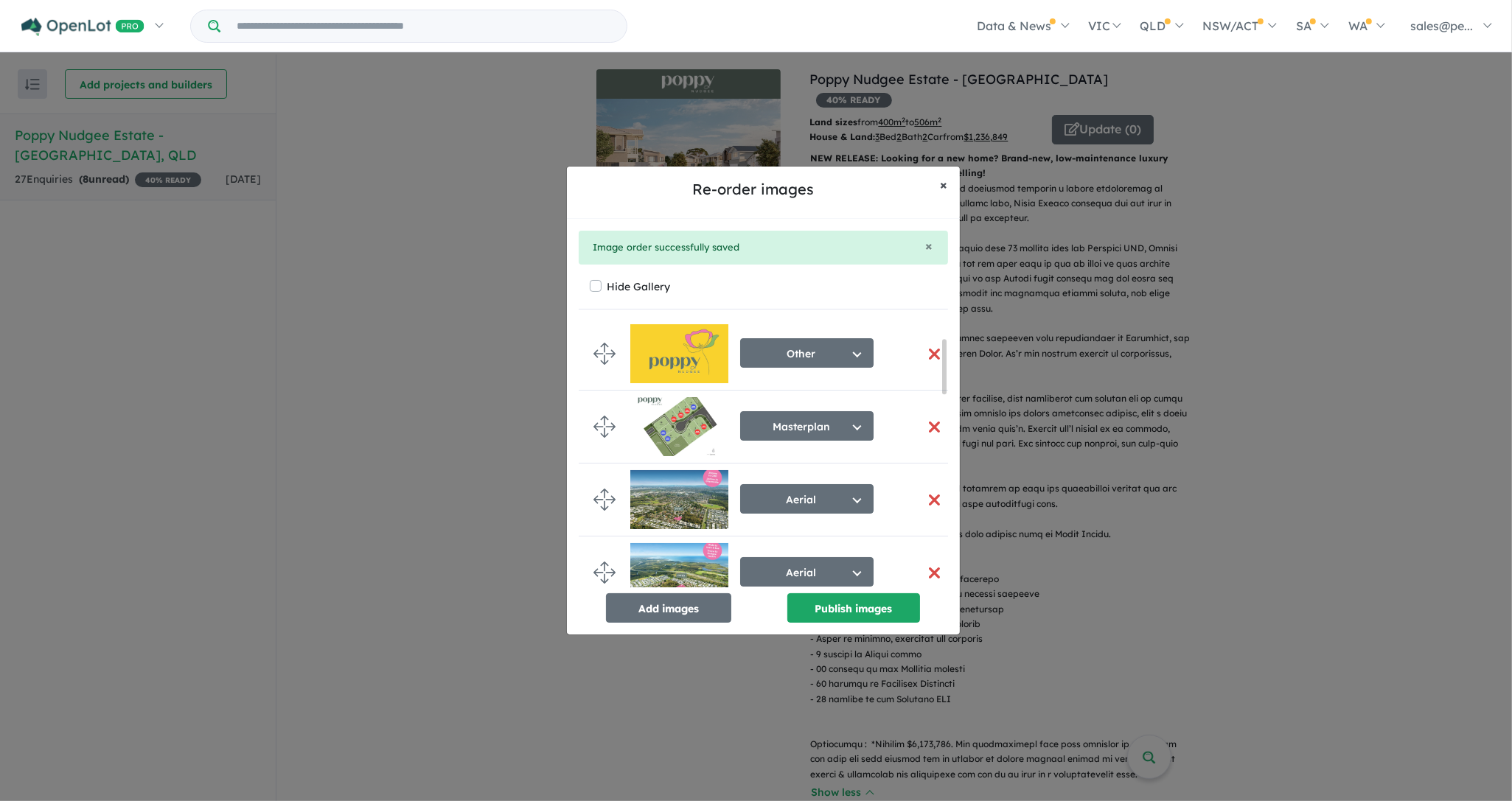
click at [941, 188] on span "×" at bounding box center [944, 185] width 8 height 17
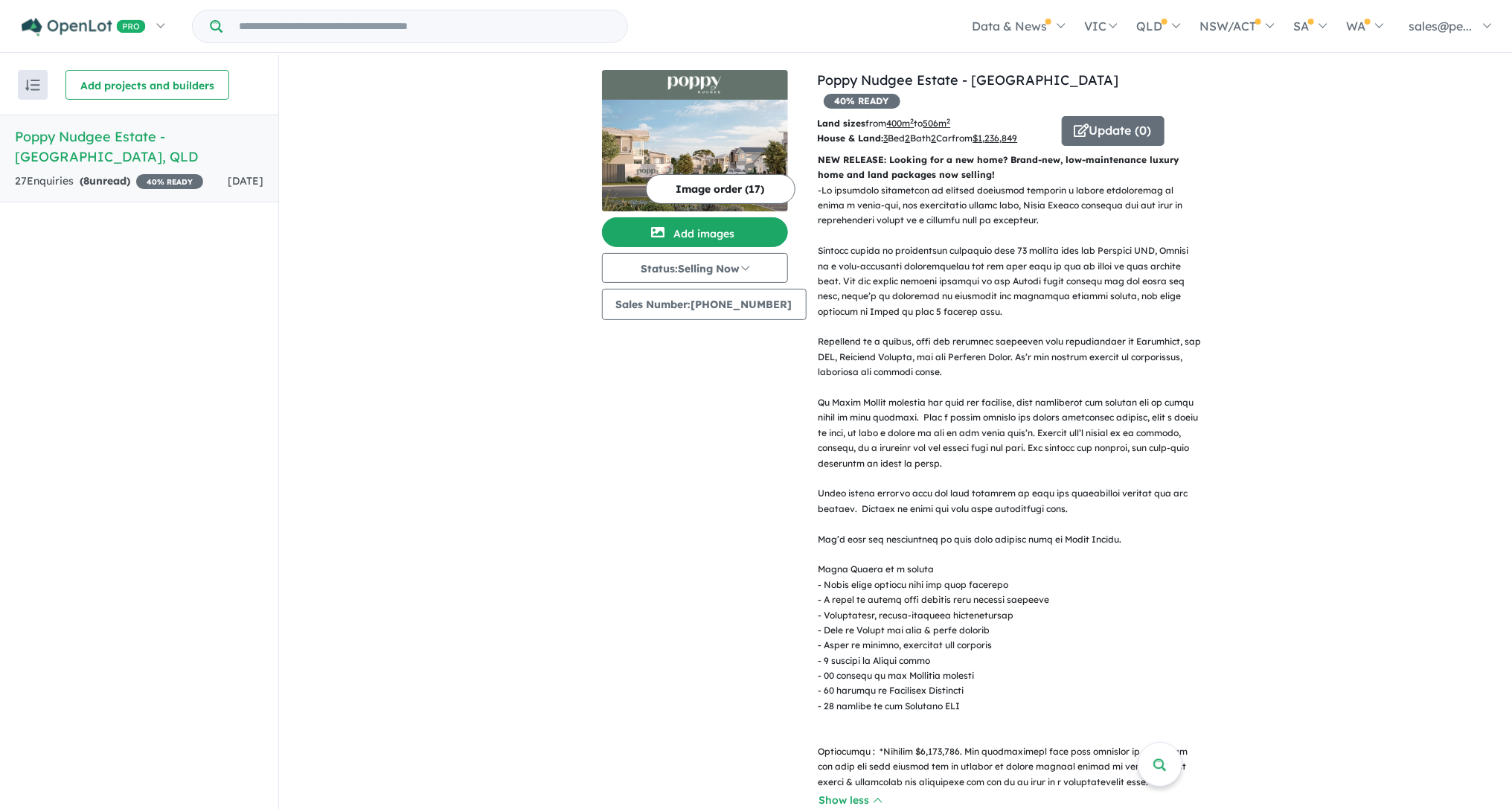
click at [687, 186] on button "Image order ( 17 )" at bounding box center [721, 189] width 150 height 30
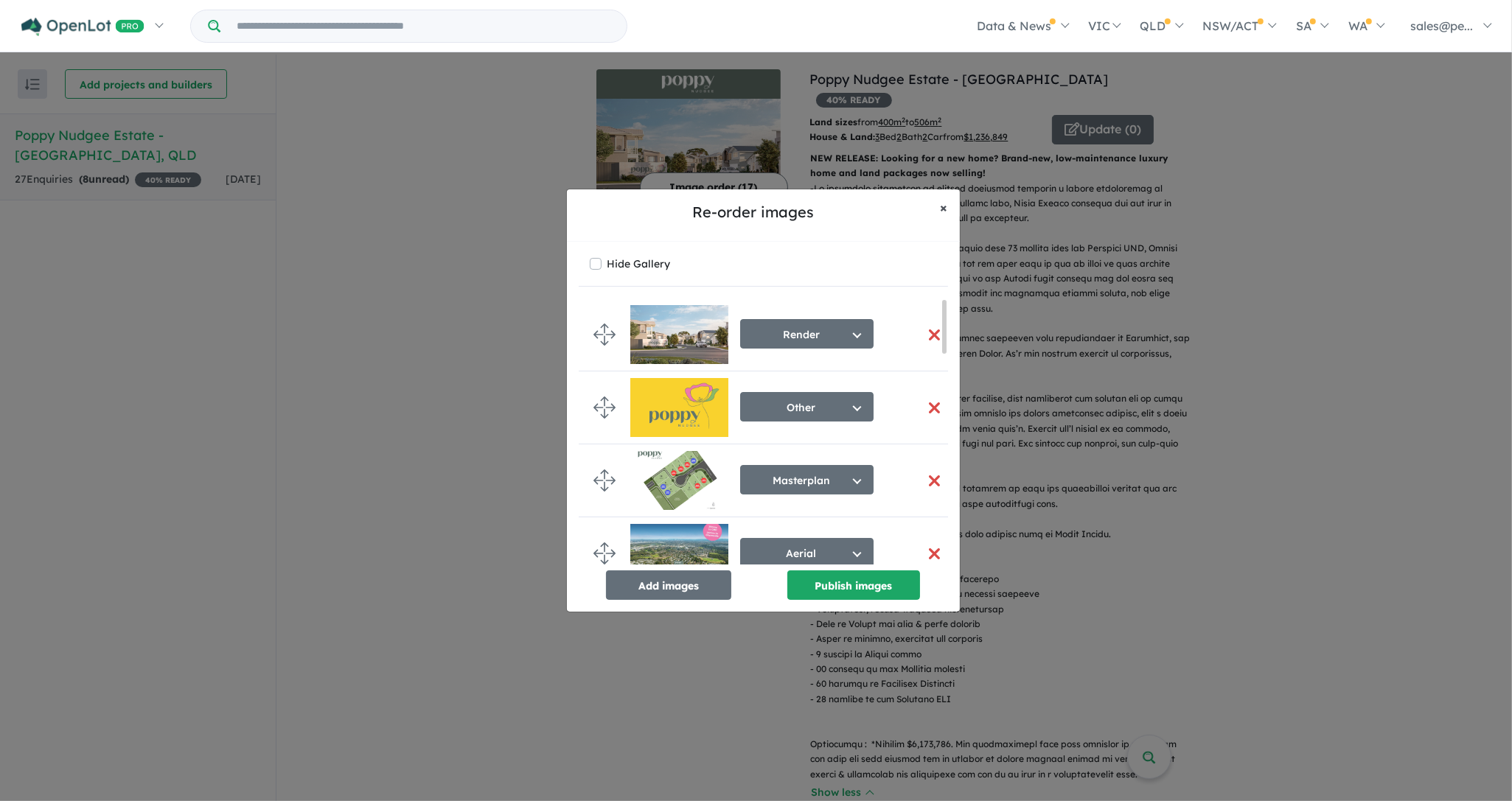
click at [946, 205] on span "×" at bounding box center [944, 207] width 8 height 17
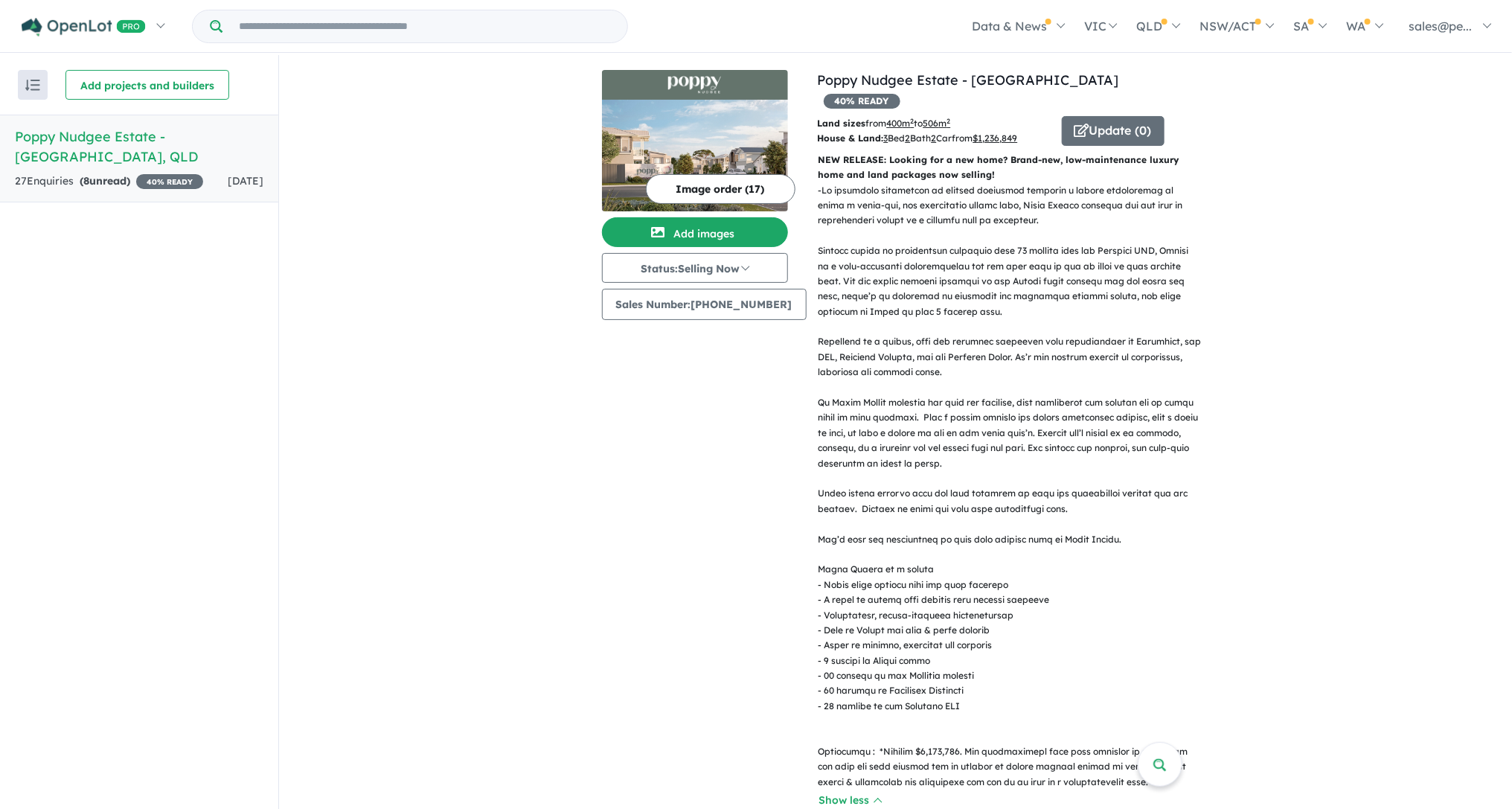
click at [708, 118] on img at bounding box center [695, 155] width 186 height 112
click at [700, 186] on button "Image order ( 17 )" at bounding box center [721, 189] width 150 height 30
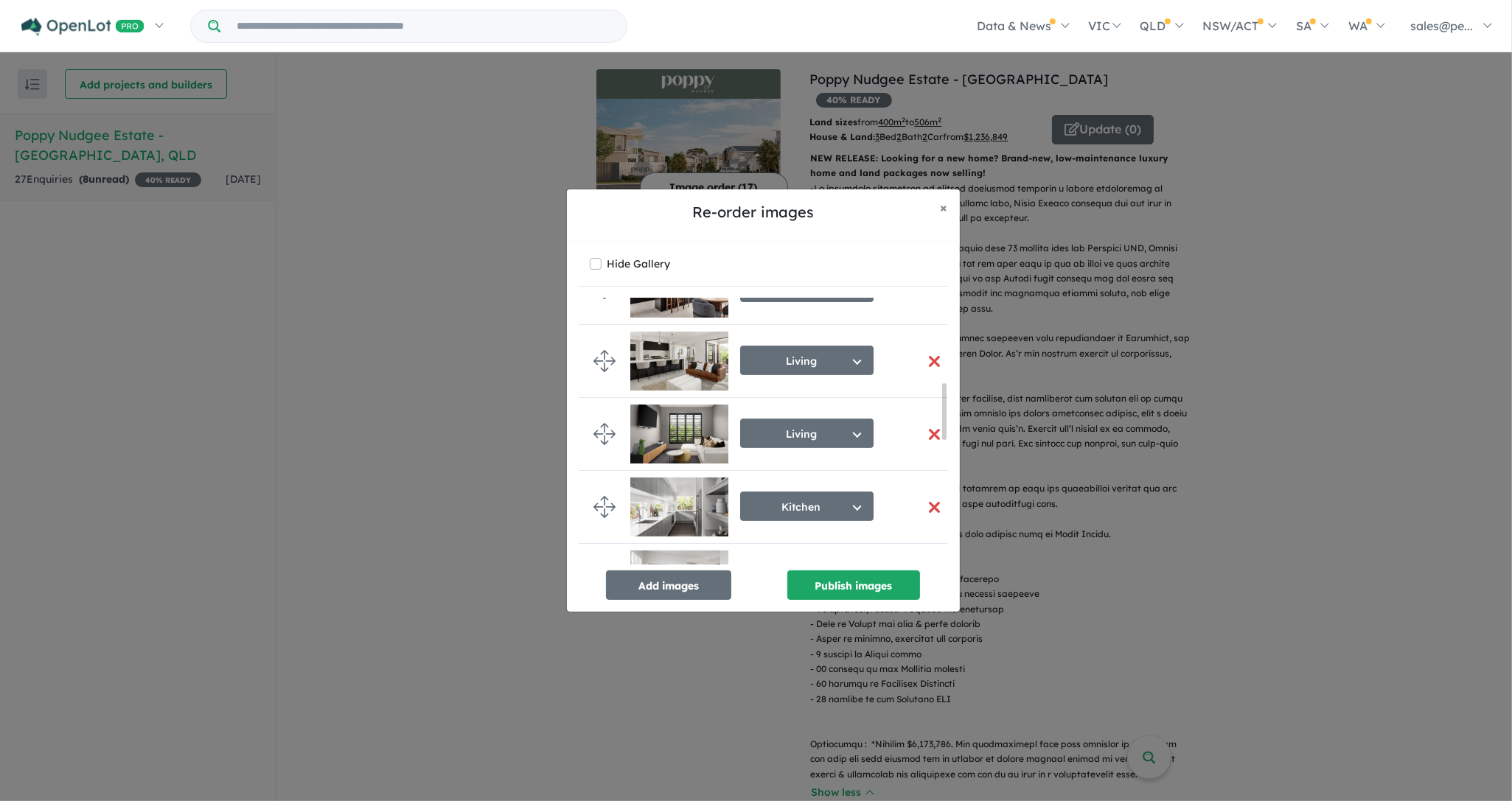
scroll to position [415, 0]
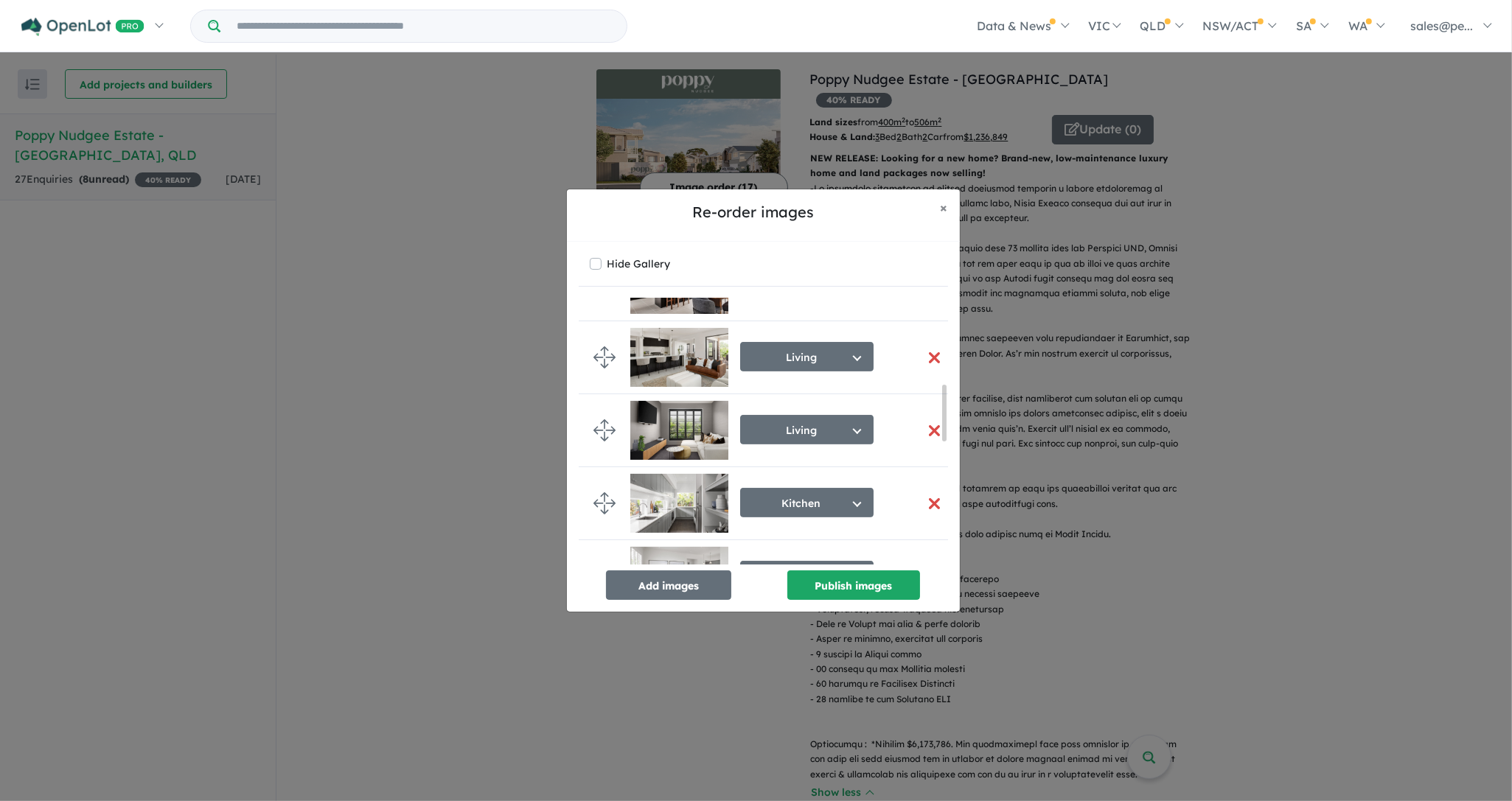
drag, startPoint x: 943, startPoint y: 321, endPoint x: 953, endPoint y: 409, distance: 88.6
click at [953, 409] on div "Hide Gallery Render Select image tag Aerial Location Map Masterplan Lifestyle A…" at bounding box center [763, 426] width 393 height 370
click at [944, 205] on span "×" at bounding box center [944, 207] width 8 height 17
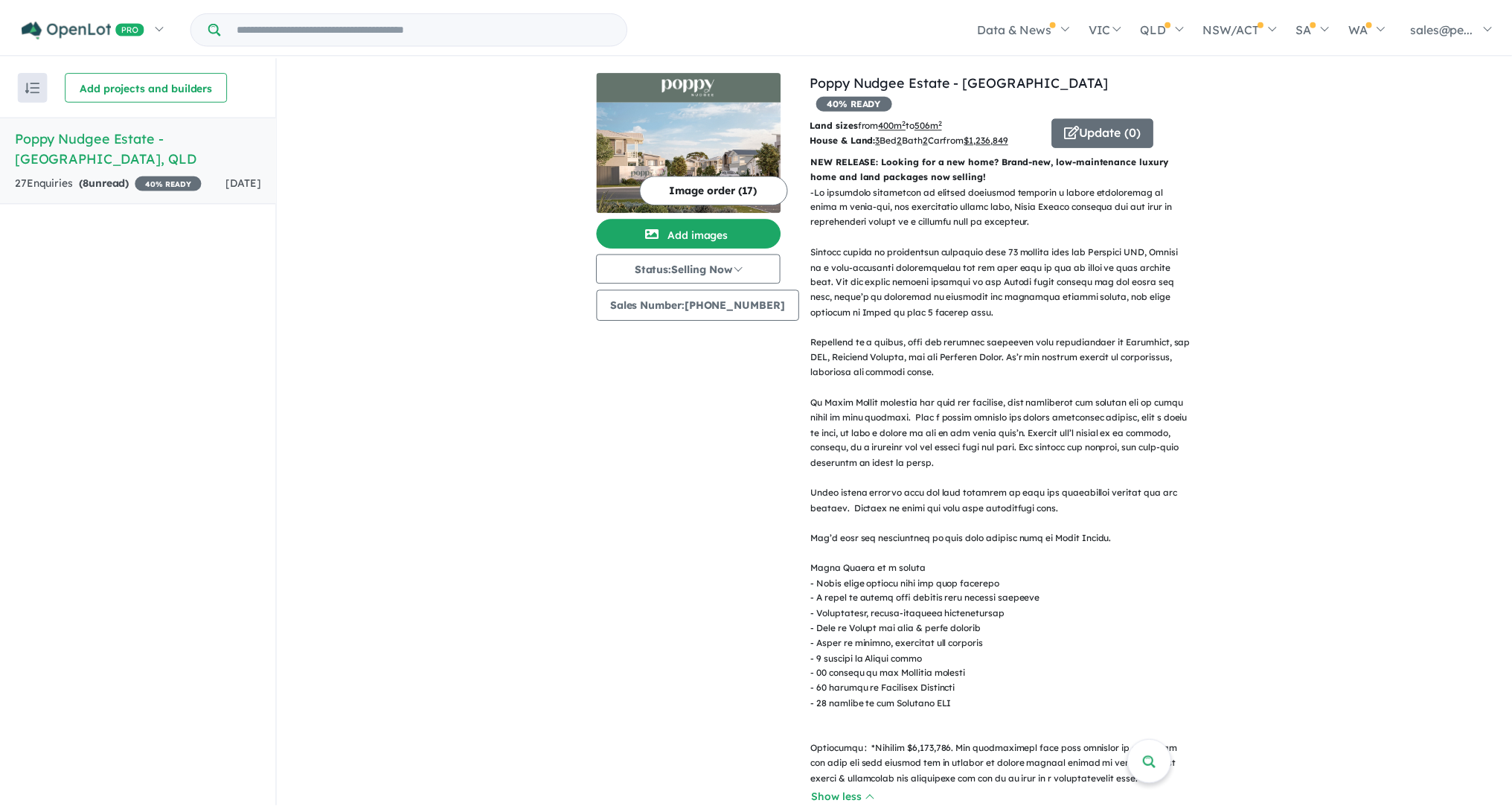
scroll to position [417, 0]
